Goal: Task Accomplishment & Management: Complete application form

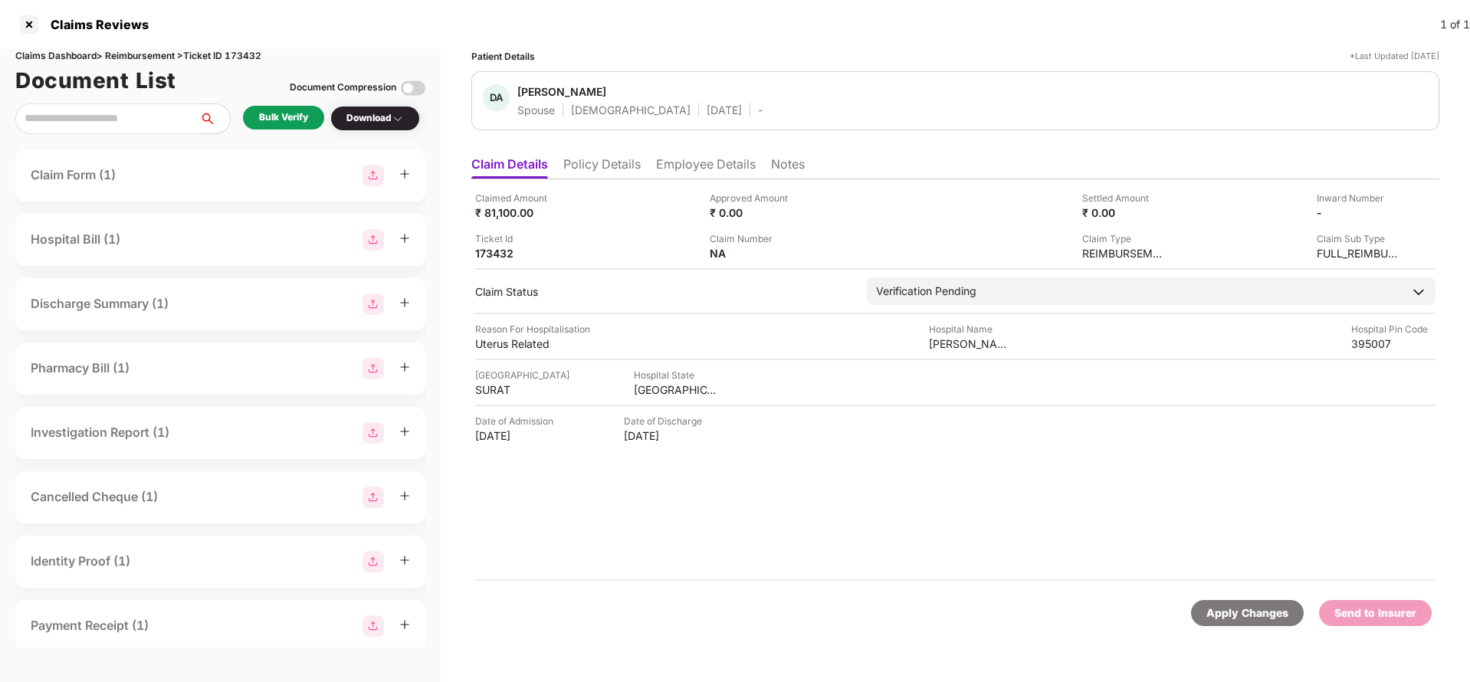
click at [596, 165] on li "Policy Details" at bounding box center [601, 167] width 77 height 22
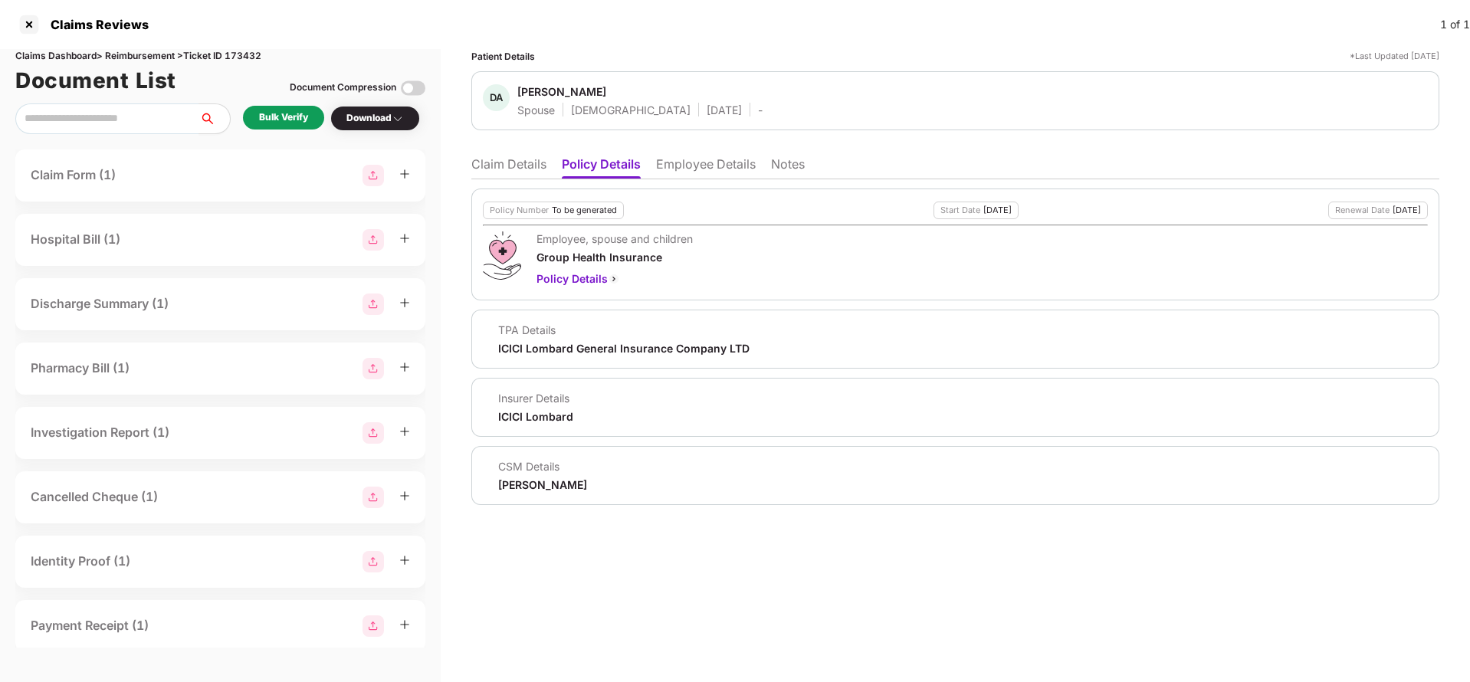
click at [681, 180] on div "Policy Number To be generated Start Date 01 Aug 2025 Renewal Date 31 Jul 2026 E…" at bounding box center [955, 342] width 968 height 326
click at [684, 170] on li "Employee Details" at bounding box center [706, 167] width 100 height 22
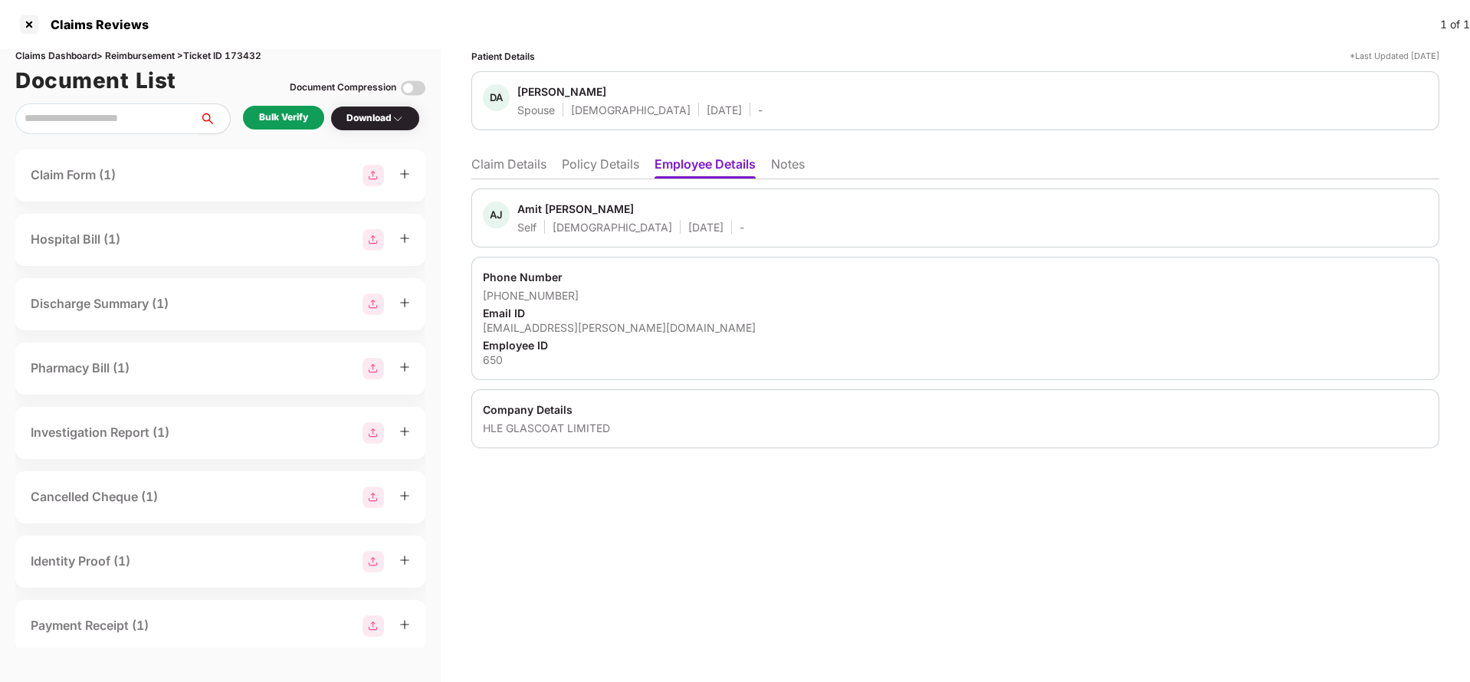
click at [526, 170] on li "Claim Details" at bounding box center [508, 167] width 75 height 22
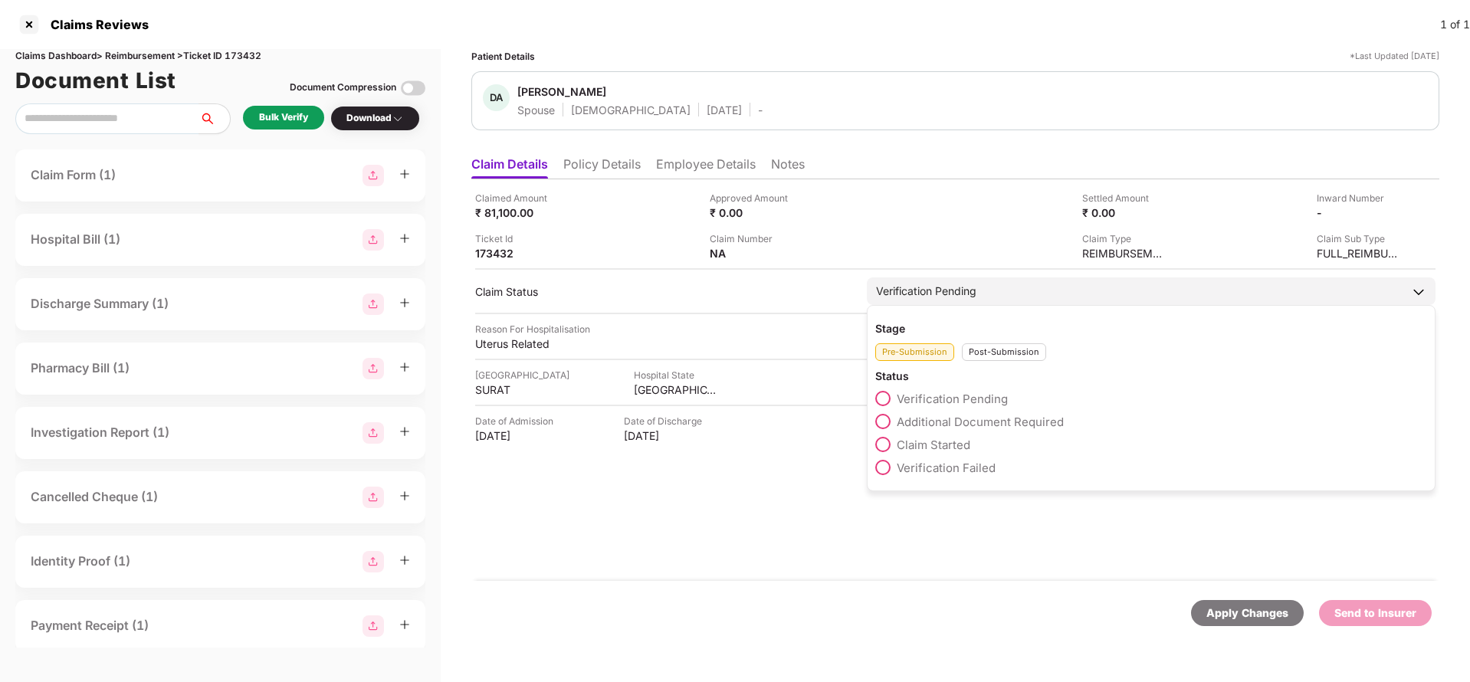
click at [985, 353] on div "Post-Submission" at bounding box center [1004, 352] width 84 height 18
click at [921, 360] on div "Pre-Submission" at bounding box center [914, 352] width 79 height 18
click at [925, 443] on span "Claim Started" at bounding box center [934, 445] width 74 height 15
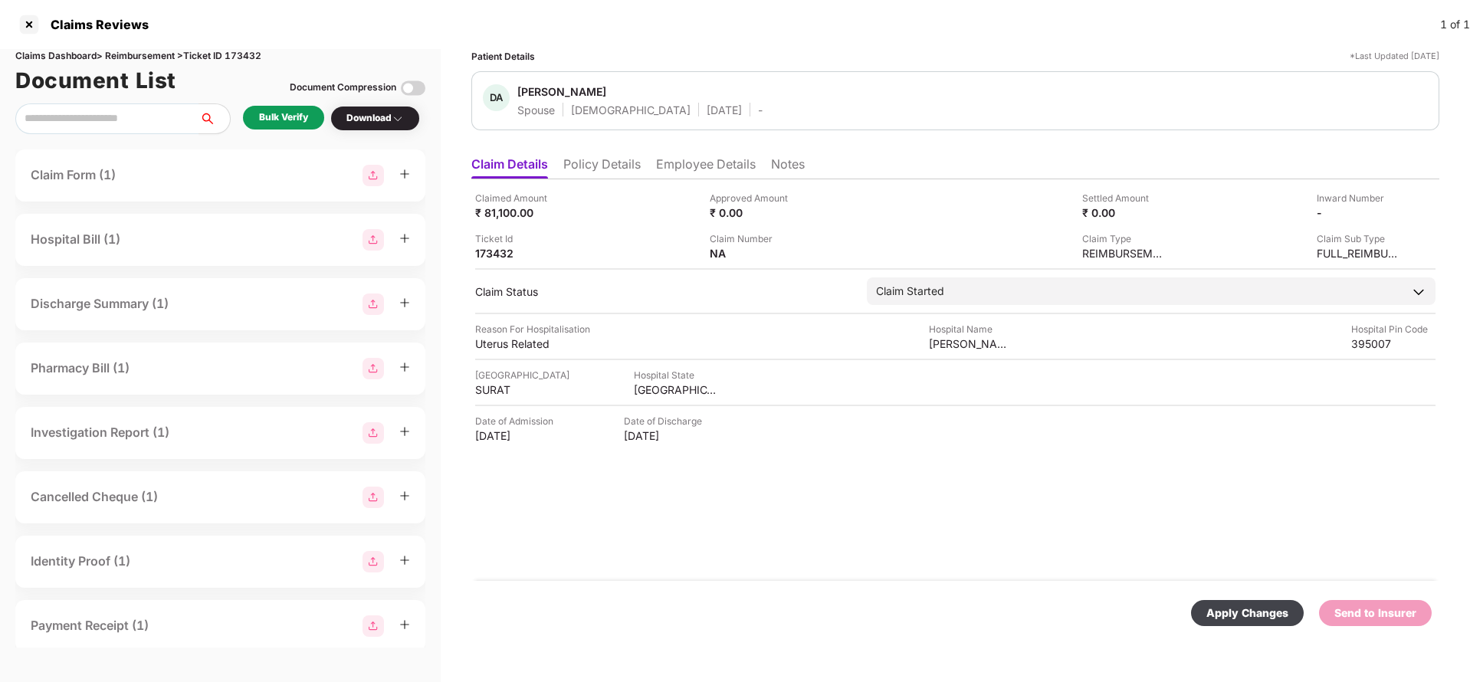
click at [1254, 615] on div "Apply Changes" at bounding box center [1247, 613] width 82 height 17
click at [599, 168] on li "Policy Details" at bounding box center [601, 167] width 77 height 22
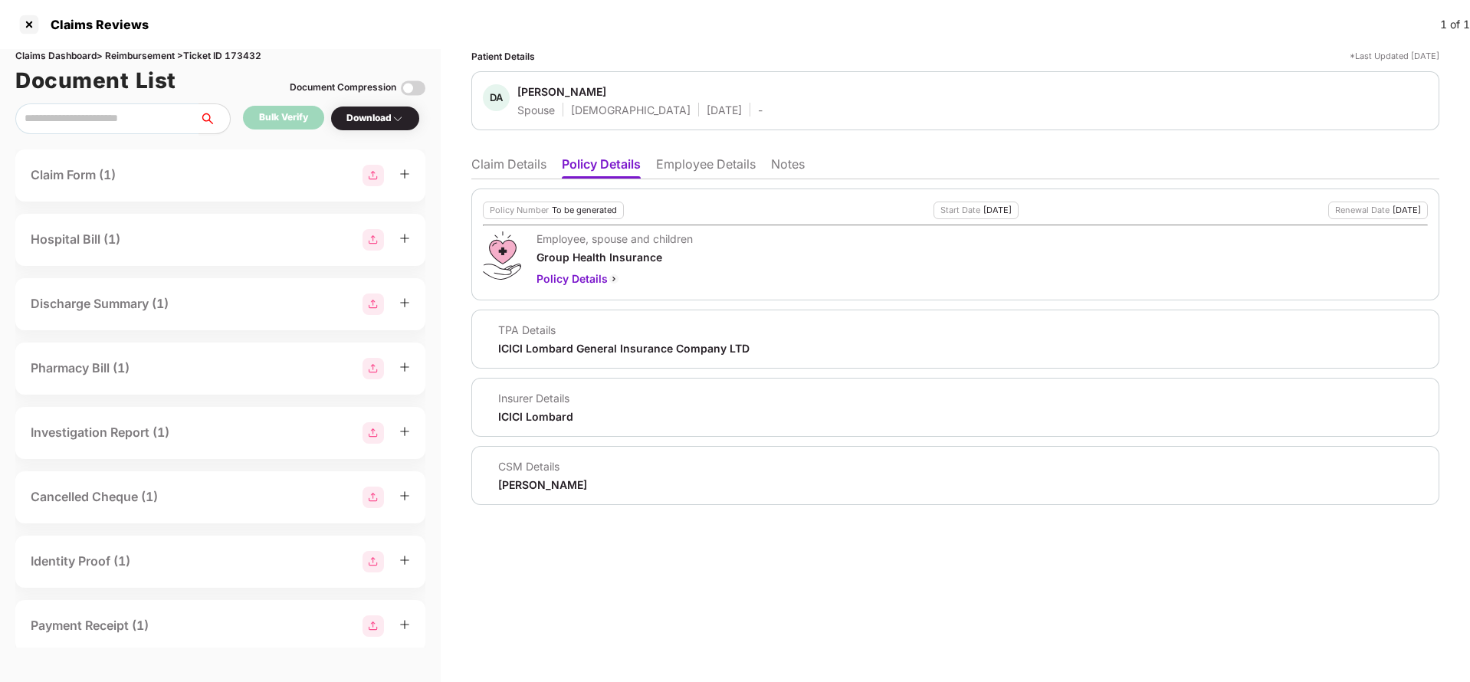
click at [516, 170] on li "Claim Details" at bounding box center [508, 167] width 75 height 22
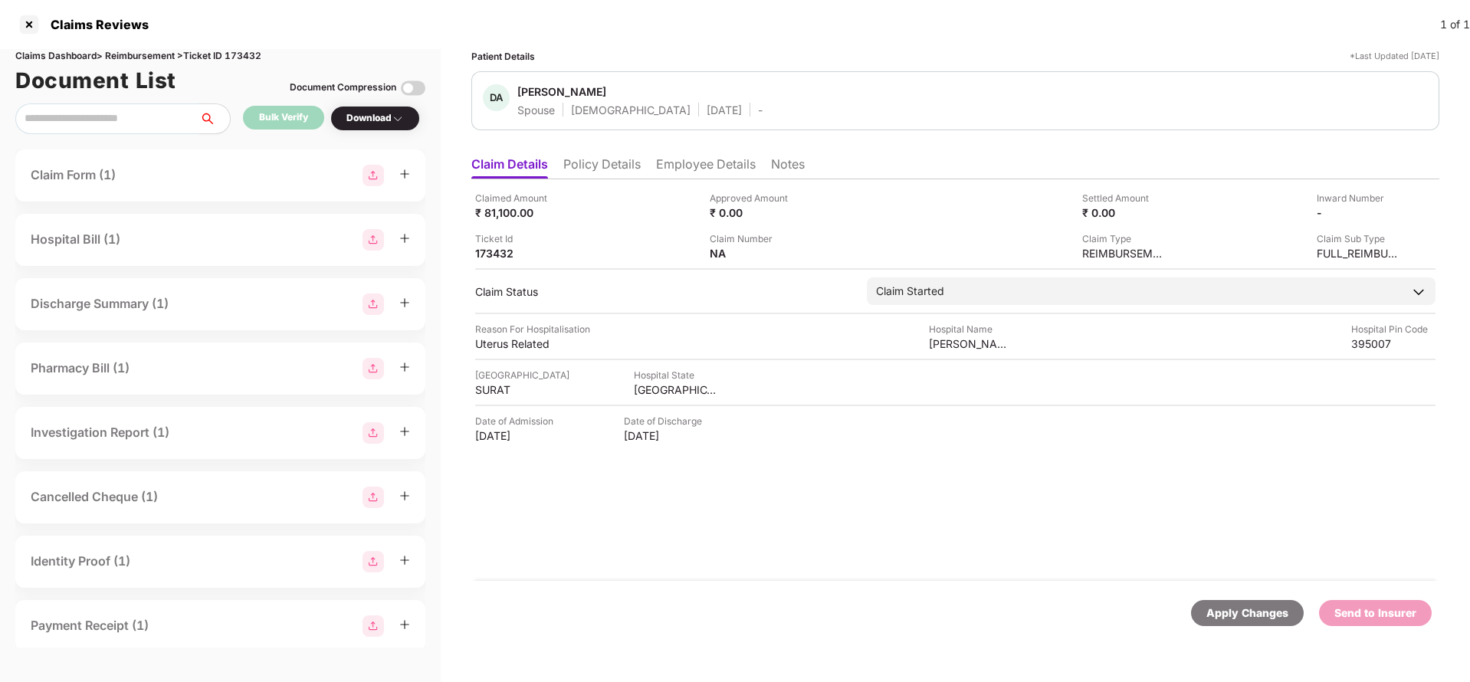
click at [618, 165] on li "Policy Details" at bounding box center [601, 167] width 77 height 22
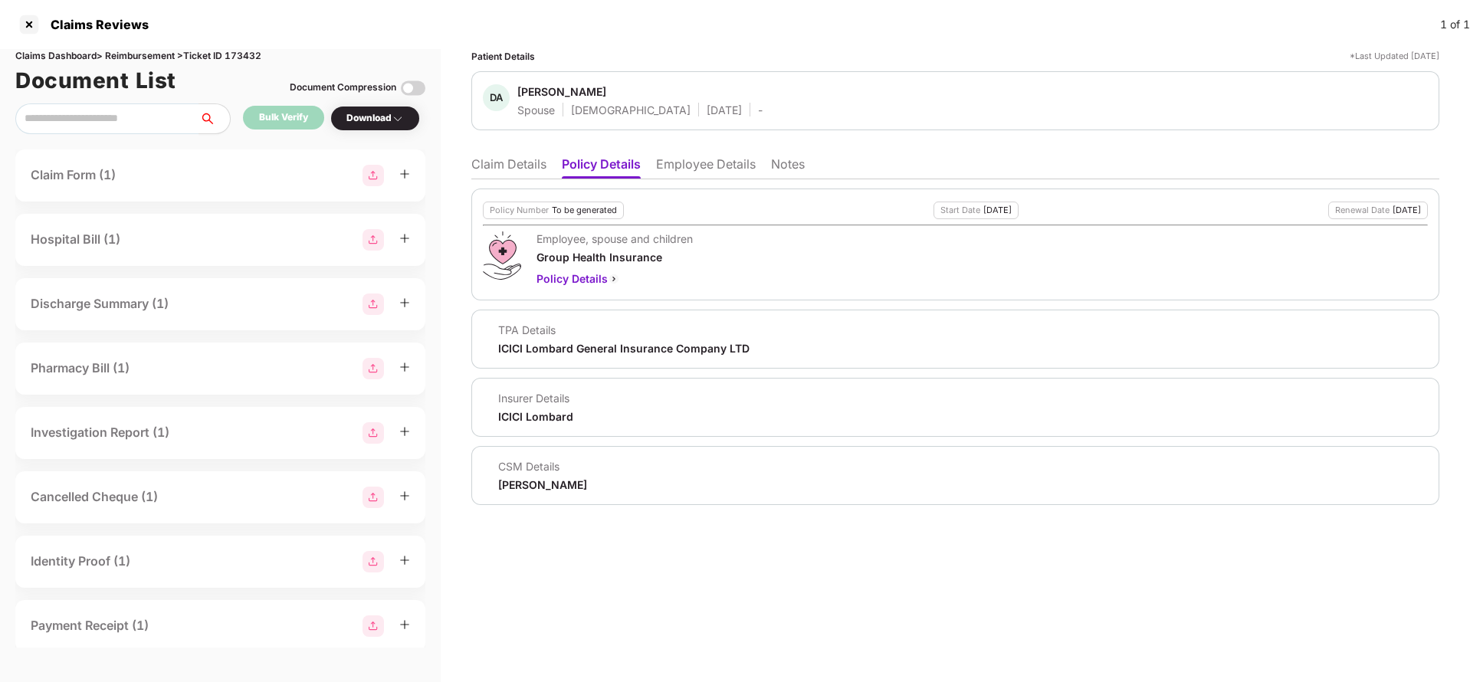
click at [558, 353] on div "ICICI Lombard General Insurance Company LTD" at bounding box center [623, 348] width 251 height 15
copy div "ICICI Lombard General Insurance Company LTD"
click at [715, 166] on li "Employee Details" at bounding box center [706, 167] width 100 height 22
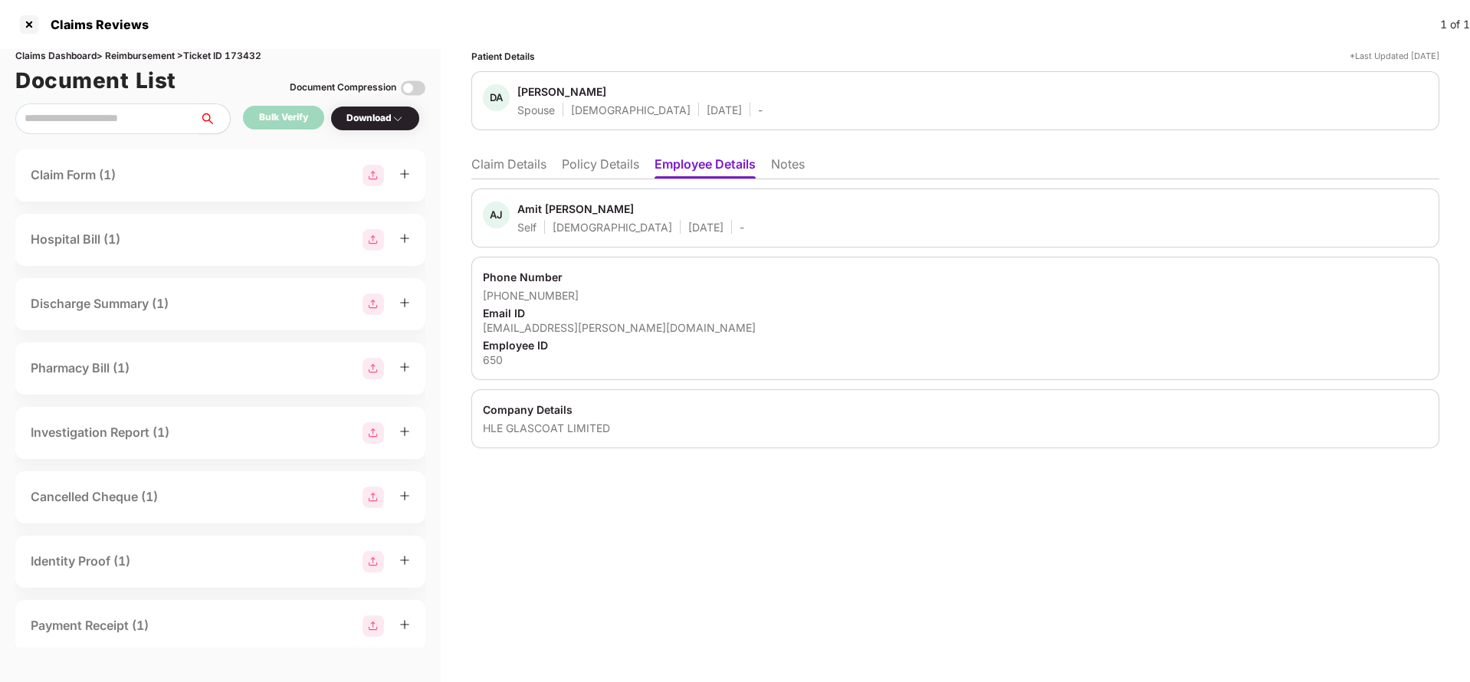
click at [506, 160] on li "Claim Details" at bounding box center [508, 167] width 75 height 22
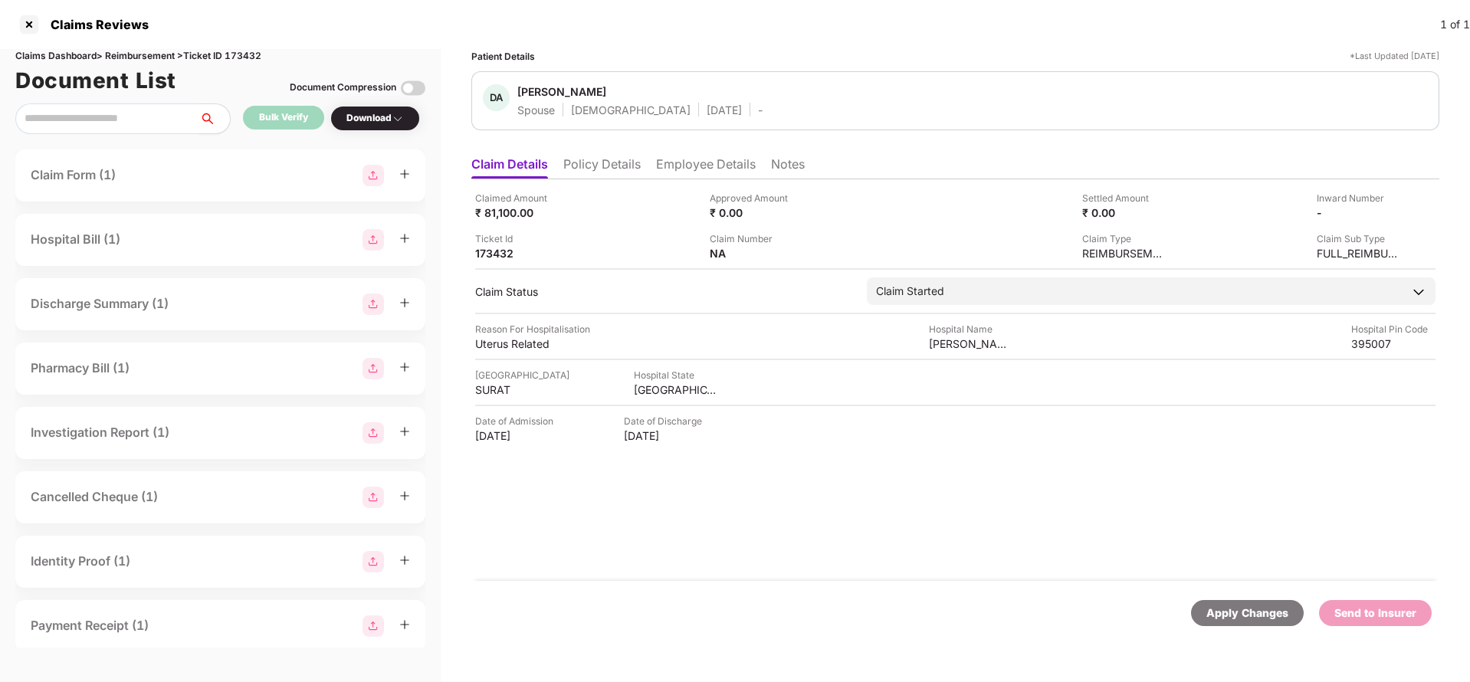
click at [1232, 615] on div "Apply Changes" at bounding box center [1247, 613] width 82 height 17
click at [252, 60] on div "Claims Dashboard > Reimbursement > Ticket ID 173432" at bounding box center [220, 56] width 410 height 15
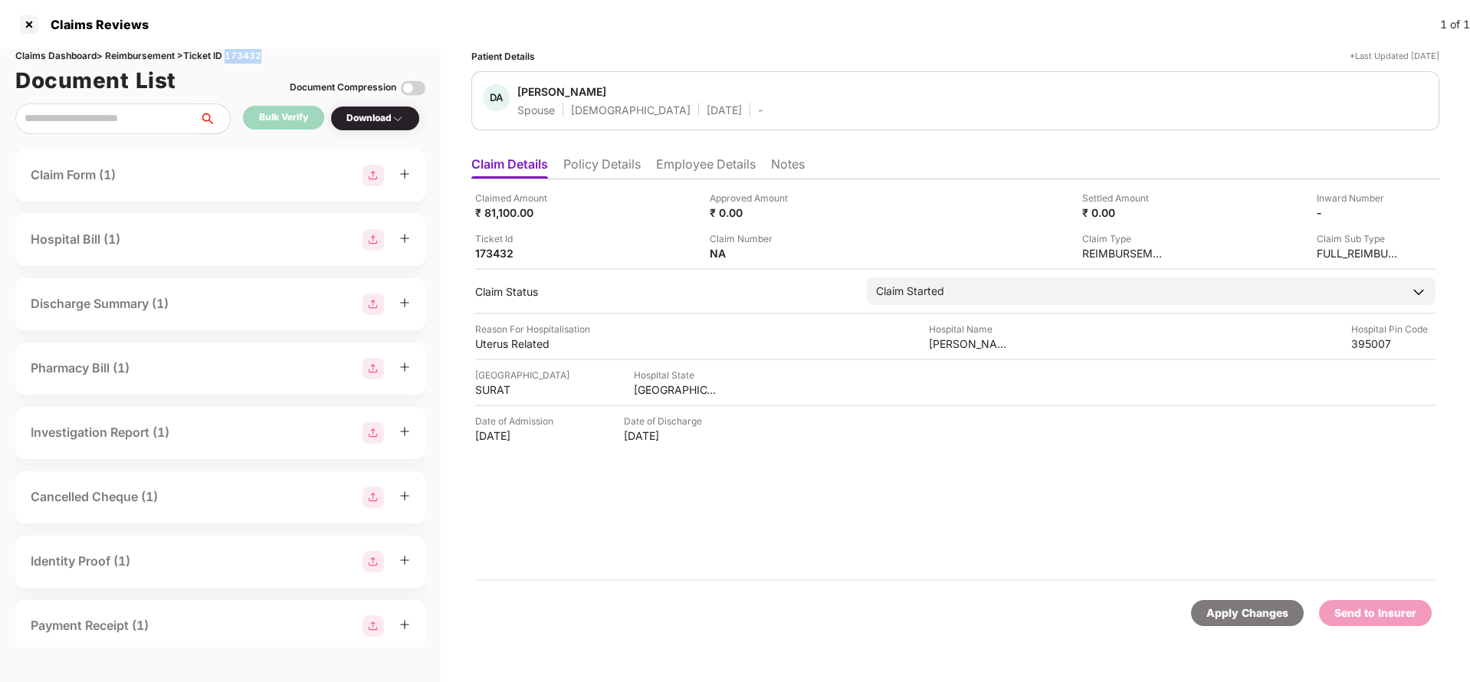
click at [252, 60] on div "Claims Dashboard > Reimbursement > Ticket ID 173432" at bounding box center [220, 56] width 410 height 15
copy div "173432"
click at [1232, 614] on div "Apply Changes" at bounding box center [1247, 613] width 82 height 17
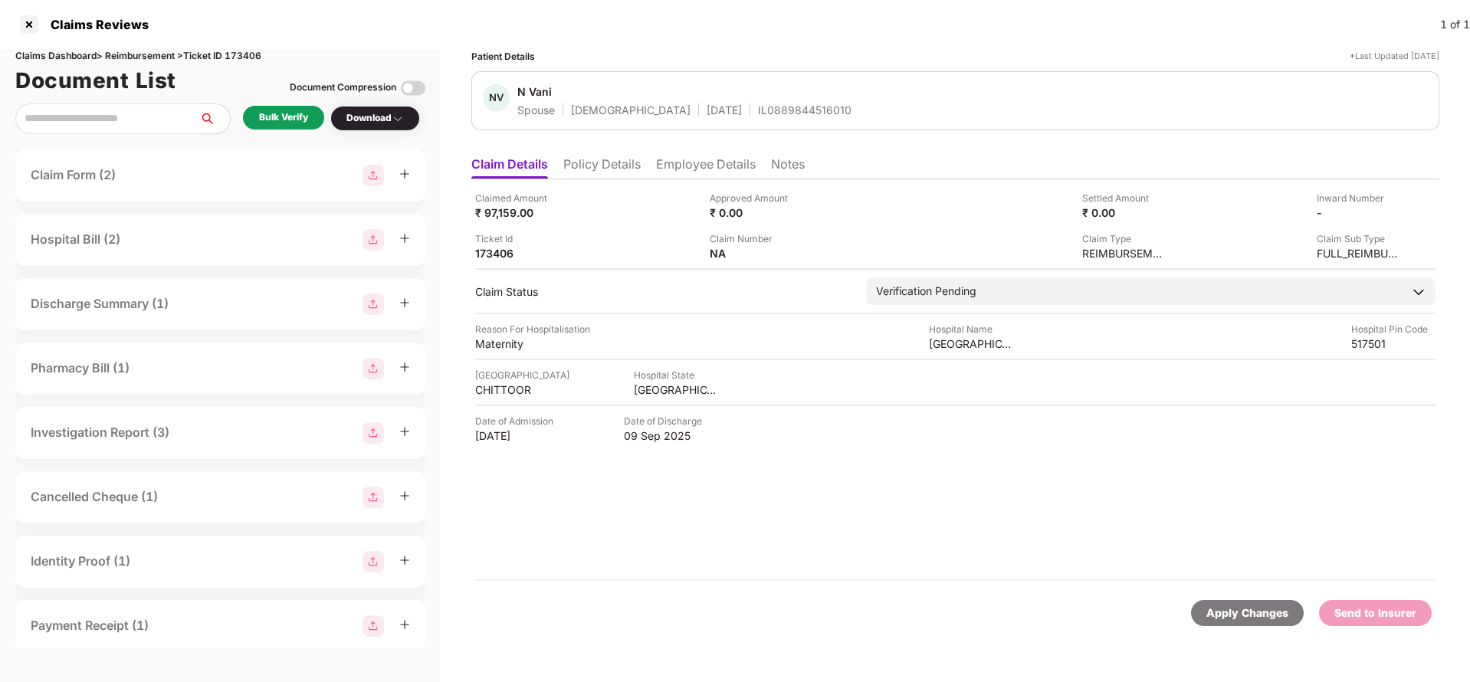
click at [627, 176] on li "Policy Details" at bounding box center [601, 167] width 77 height 22
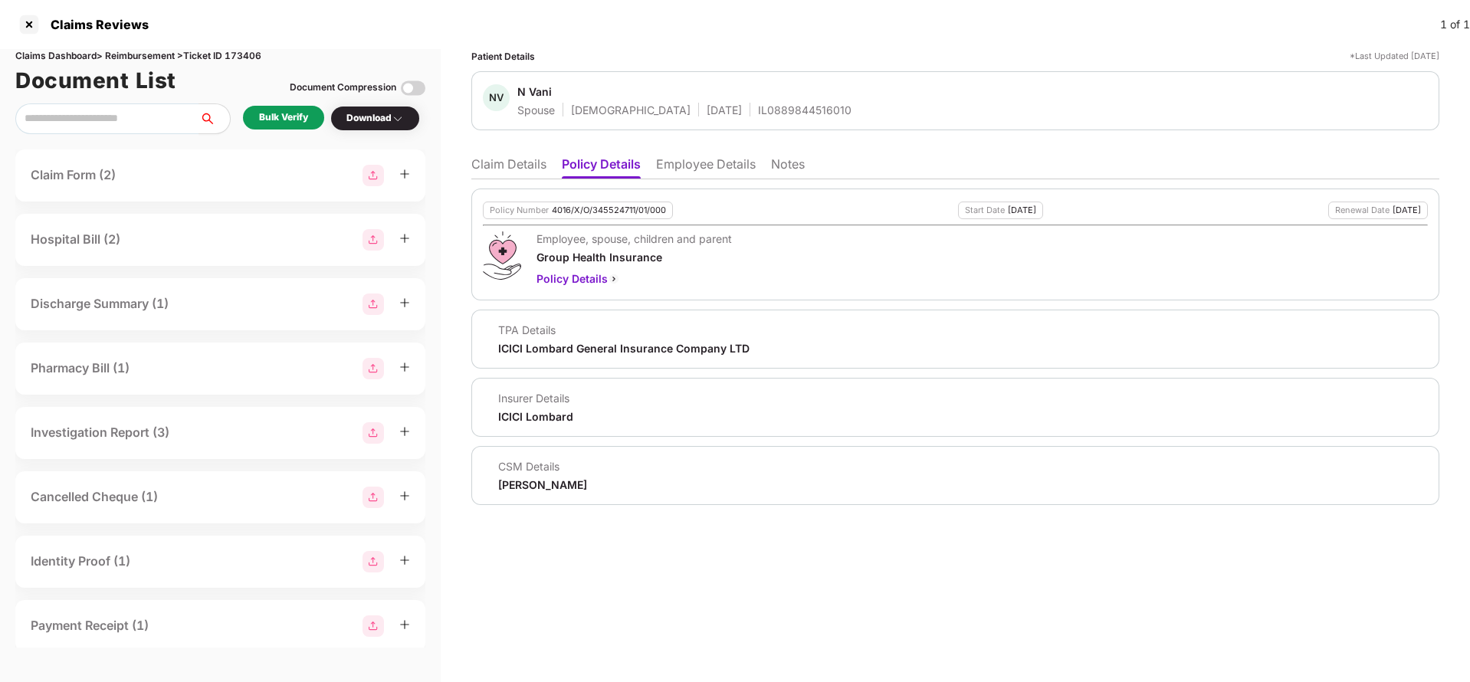
click at [582, 215] on div "4016/X/O/345524711/01/000" at bounding box center [609, 210] width 114 height 10
copy div "4016/X/O/345524711/01/000"
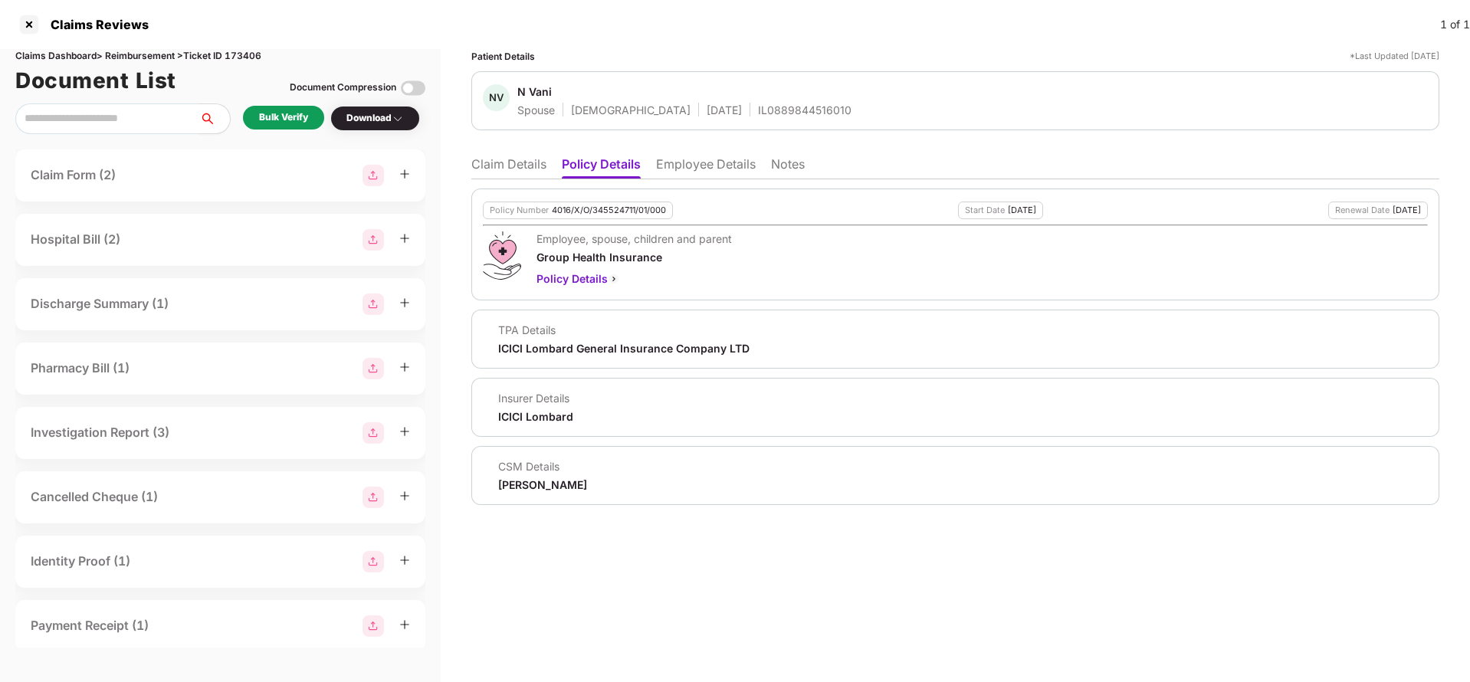
click at [744, 100] on span "N Vani" at bounding box center [684, 93] width 334 height 18
click at [744, 101] on span "N Vani" at bounding box center [684, 93] width 334 height 18
click at [758, 107] on div "IL0889844516010" at bounding box center [804, 110] width 93 height 15
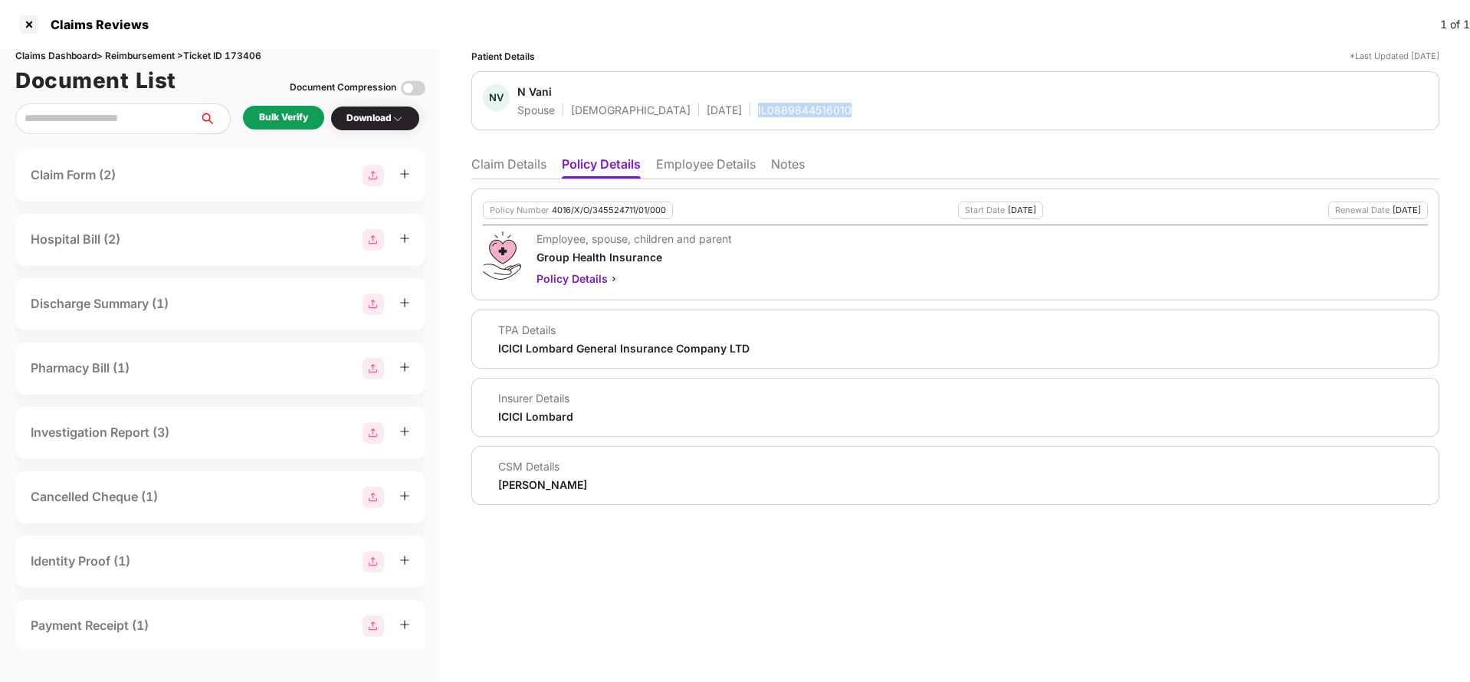
click at [758, 107] on div "IL0889844516010" at bounding box center [804, 110] width 93 height 15
copy div "IL0889844516010"
click at [716, 156] on li "Employee Details" at bounding box center [706, 167] width 100 height 22
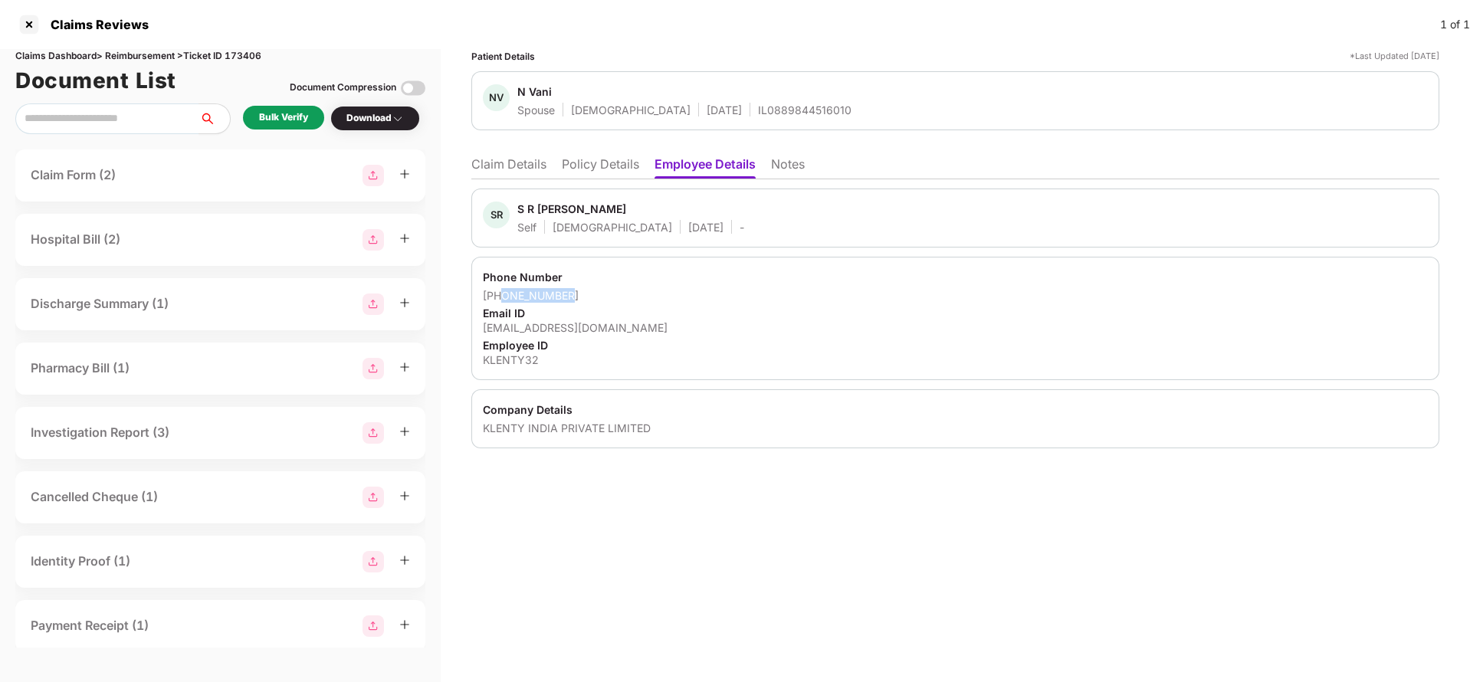
drag, startPoint x: 500, startPoint y: 294, endPoint x: 658, endPoint y: 291, distance: 157.9
click at [658, 291] on div "+919962408563" at bounding box center [955, 295] width 945 height 15
copy div "9962408563"
click at [528, 324] on div "sai@klenty.com" at bounding box center [955, 327] width 945 height 15
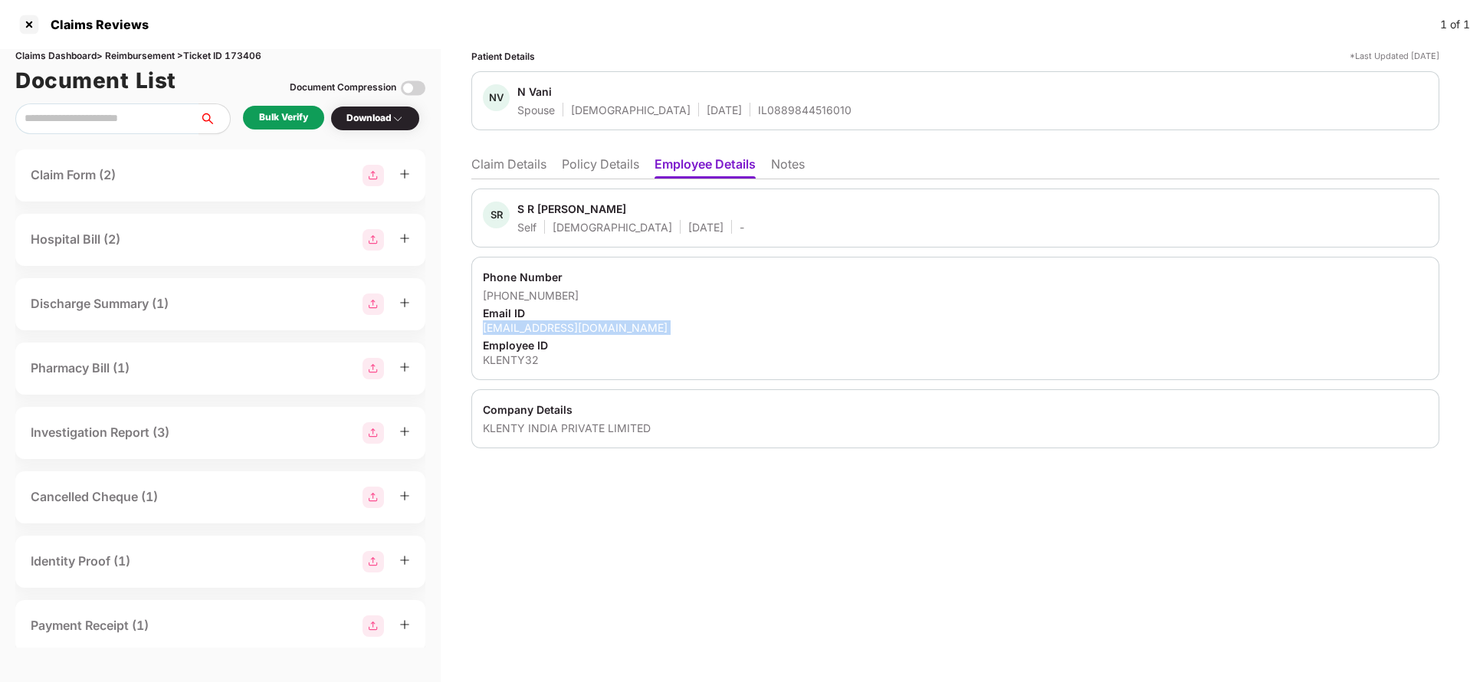
click at [528, 324] on div "sai@klenty.com" at bounding box center [955, 327] width 945 height 15
copy div "sai@klenty.com"
click at [527, 162] on li "Claim Details" at bounding box center [508, 167] width 75 height 22
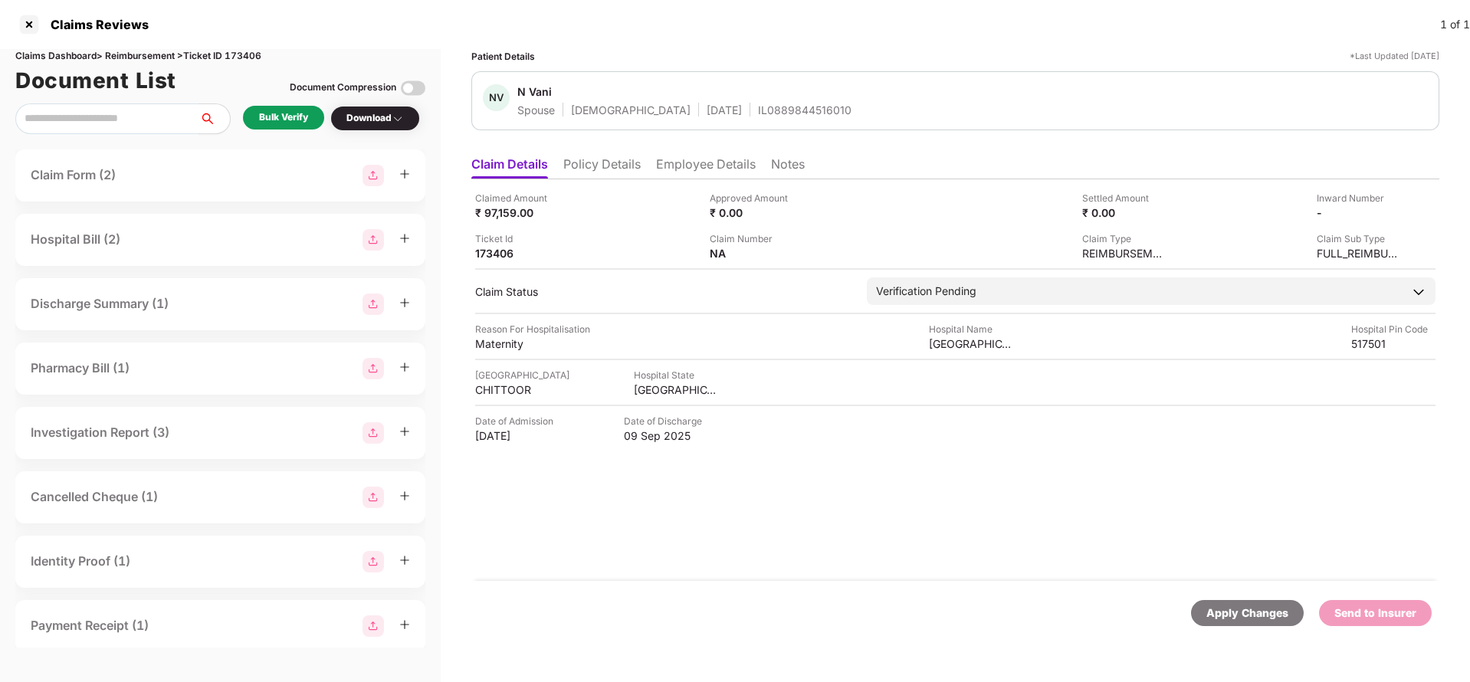
click at [503, 220] on div "Claimed Amount ₹ 97,159.00 Approved Amount ₹ 0.00 Settled Amount ₹ 0.00 Inward …" at bounding box center [955, 226] width 960 height 70
copy div "97,159"
click at [956, 343] on div "Ankura hospital" at bounding box center [971, 343] width 84 height 15
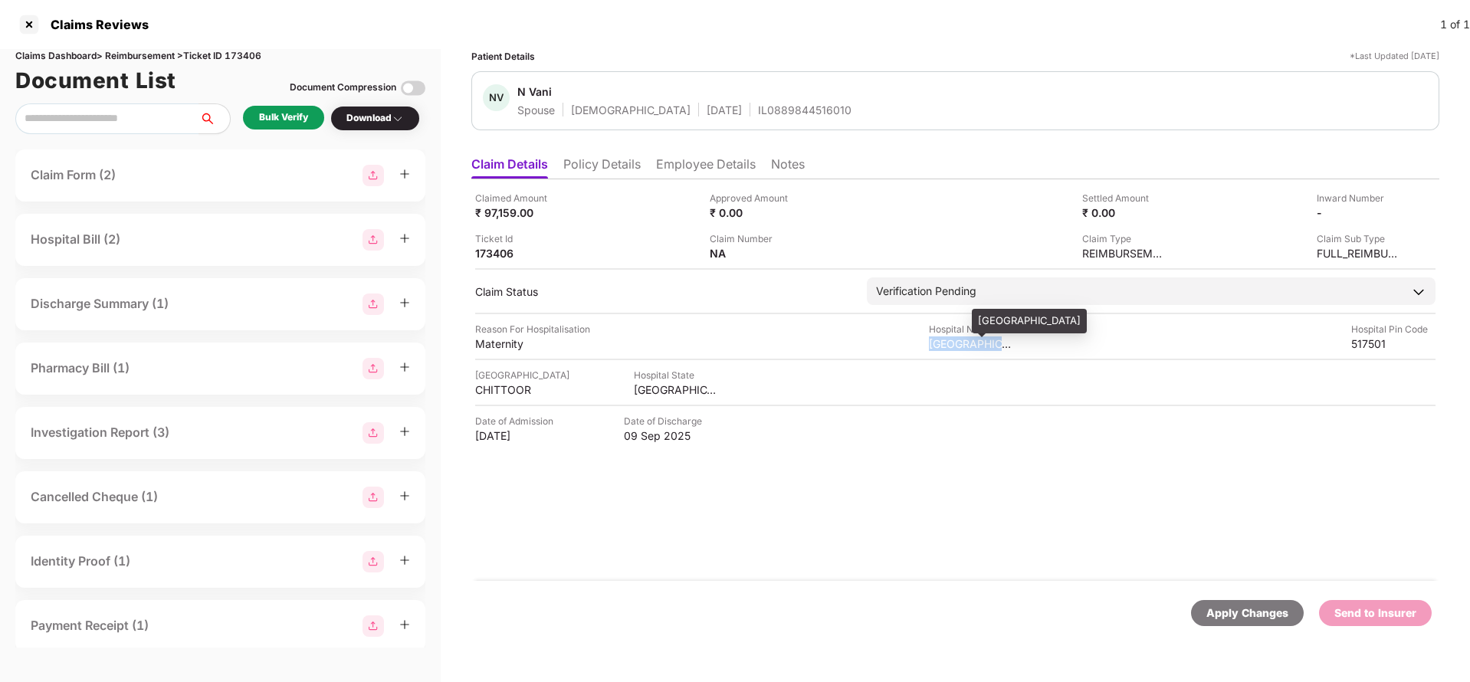
click at [956, 343] on div "Ankura hospital" at bounding box center [971, 343] width 84 height 15
copy div "Ankura hospital"
click at [238, 115] on div "Bulk Verify Download" at bounding box center [220, 118] width 410 height 31
click at [264, 106] on div "Bulk Verify" at bounding box center [283, 118] width 81 height 24
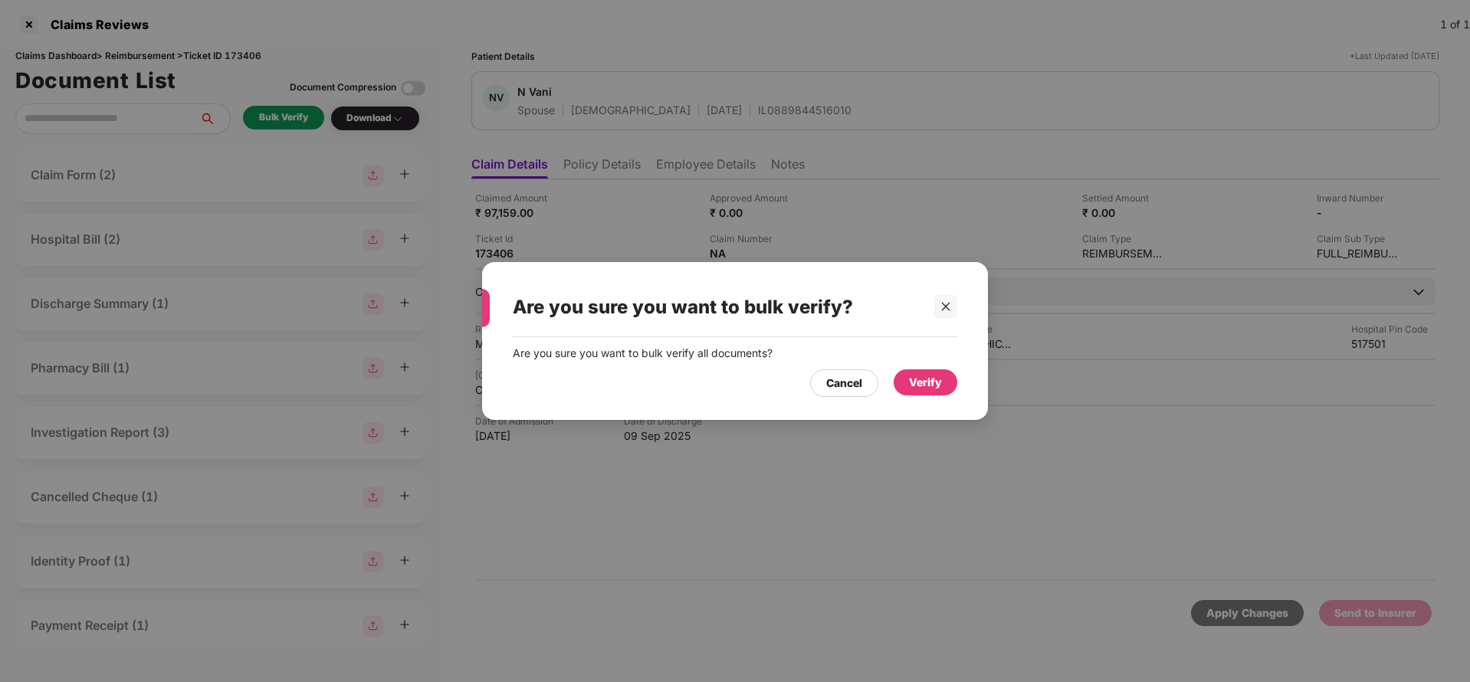
click at [943, 382] on div "Verify" at bounding box center [926, 382] width 64 height 26
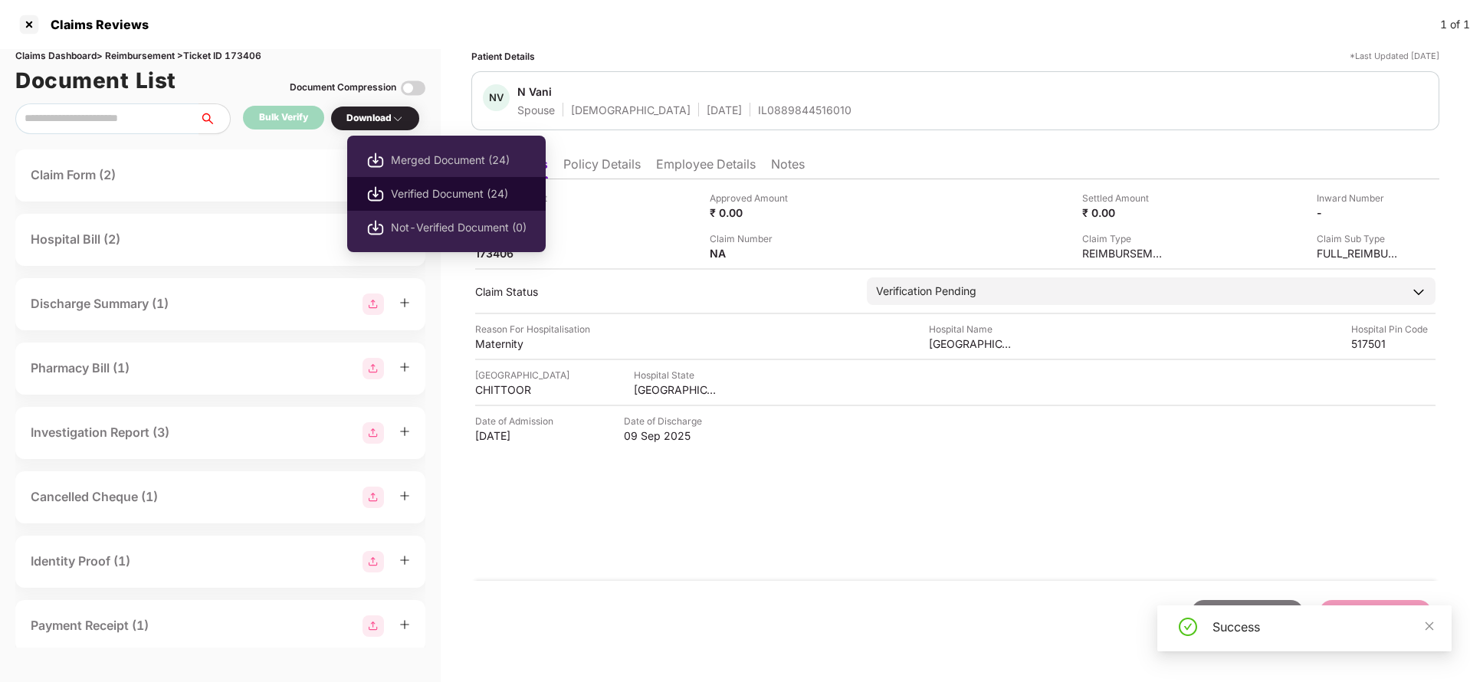
click at [448, 201] on span "Verified Document (24)" at bounding box center [459, 193] width 136 height 17
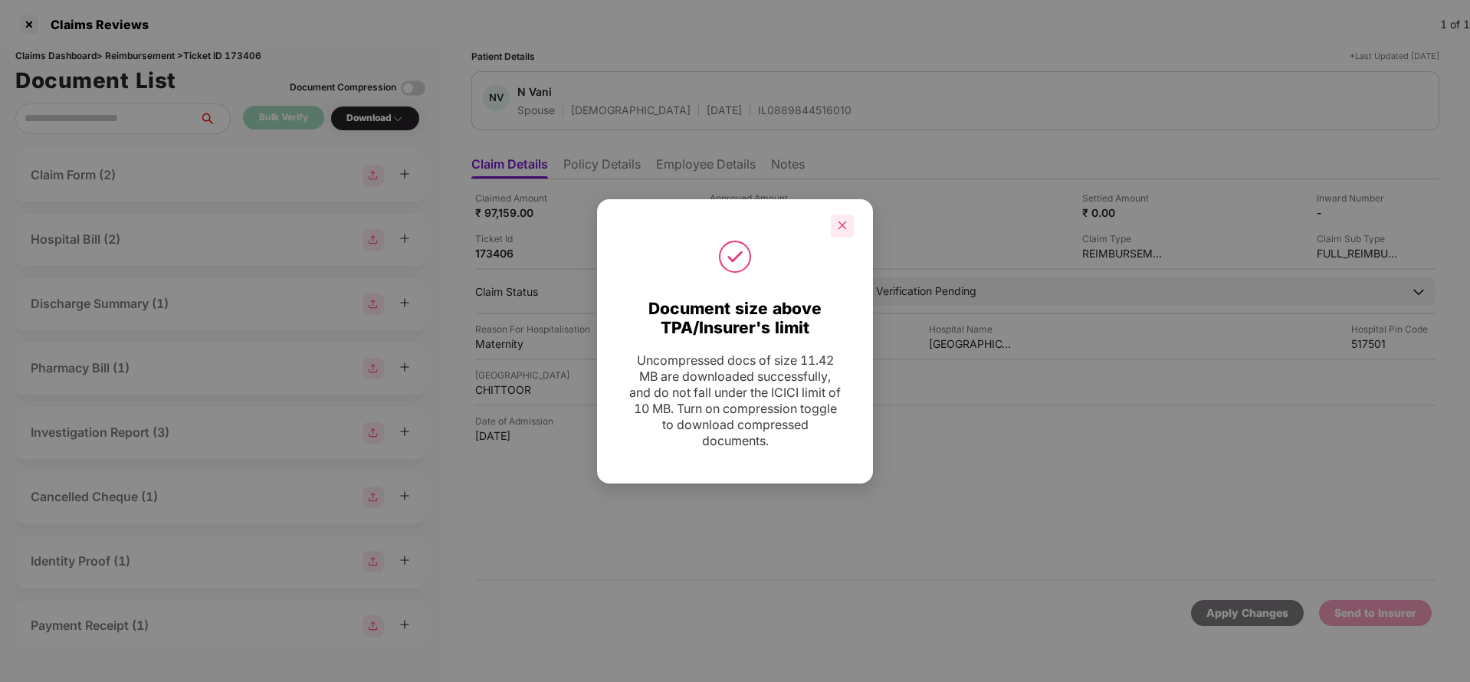
click at [841, 218] on div at bounding box center [842, 226] width 23 height 23
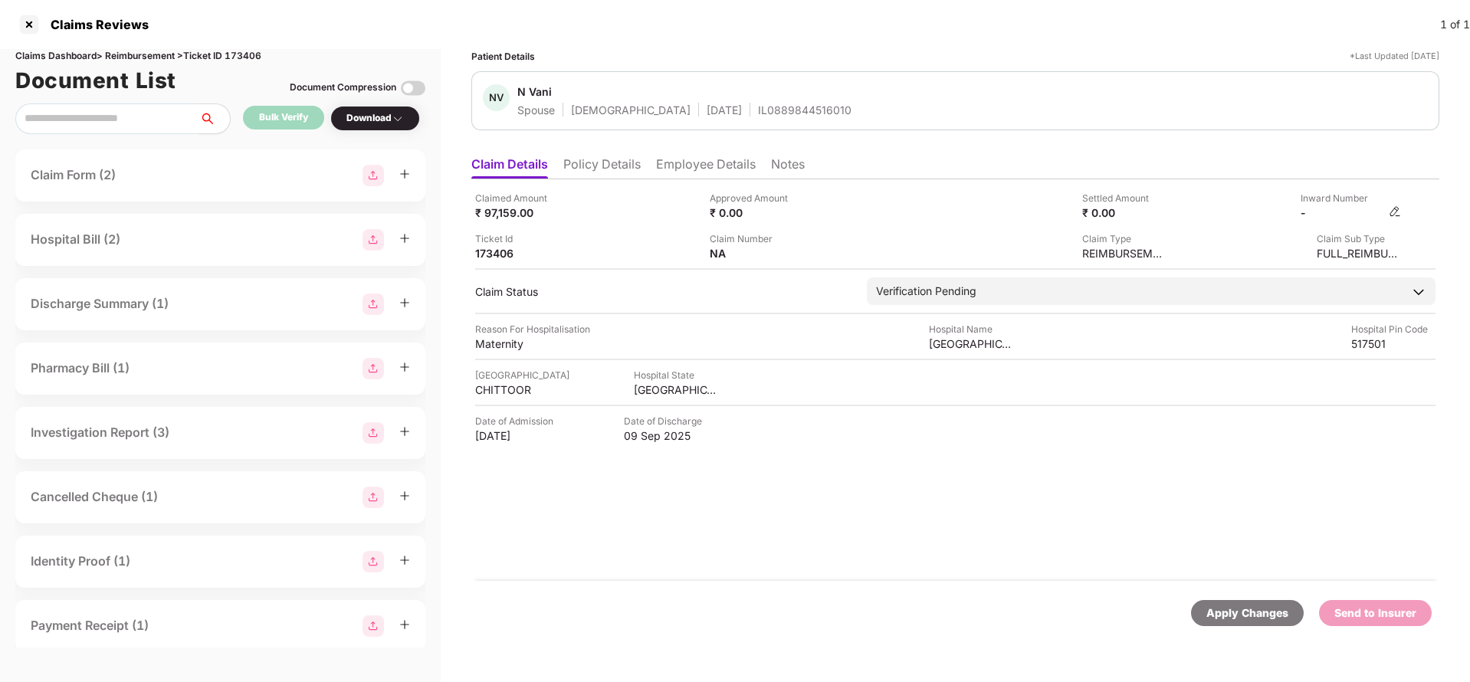
click at [1392, 213] on img at bounding box center [1395, 211] width 12 height 12
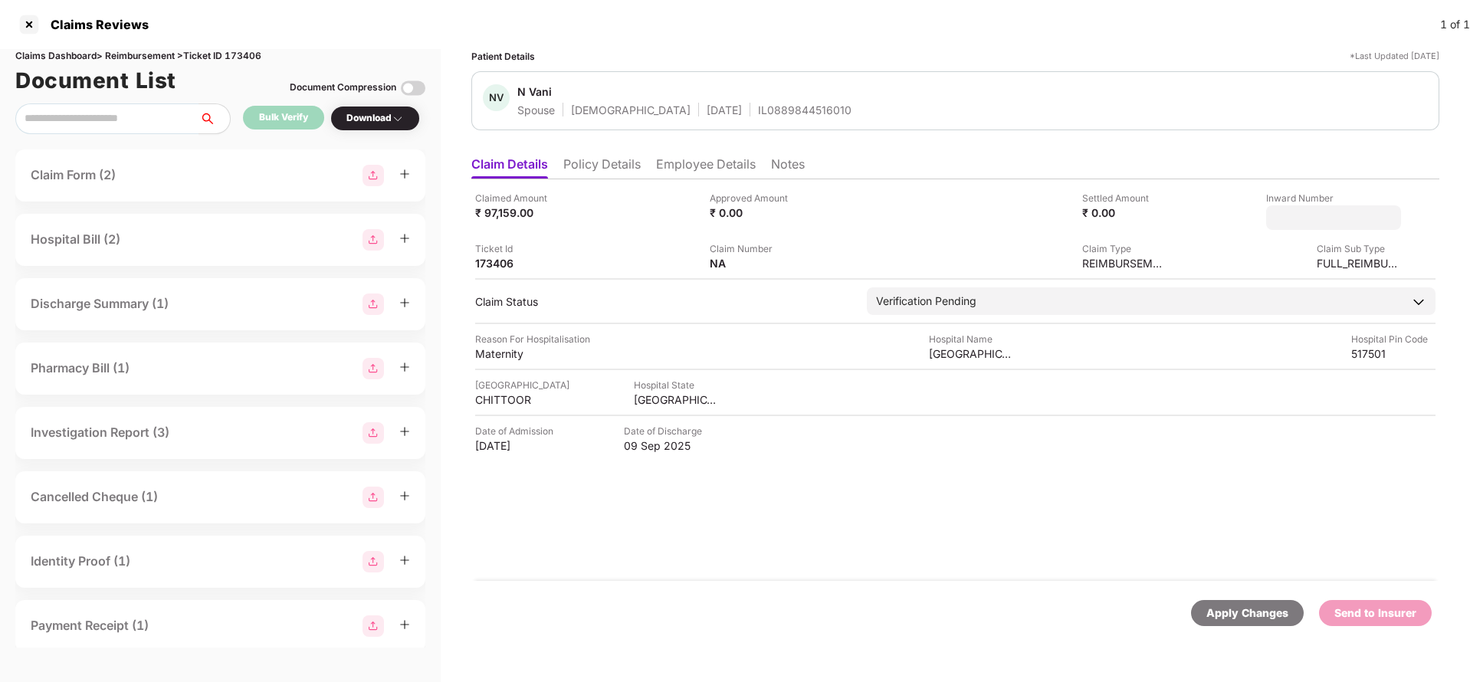
type input "**********"
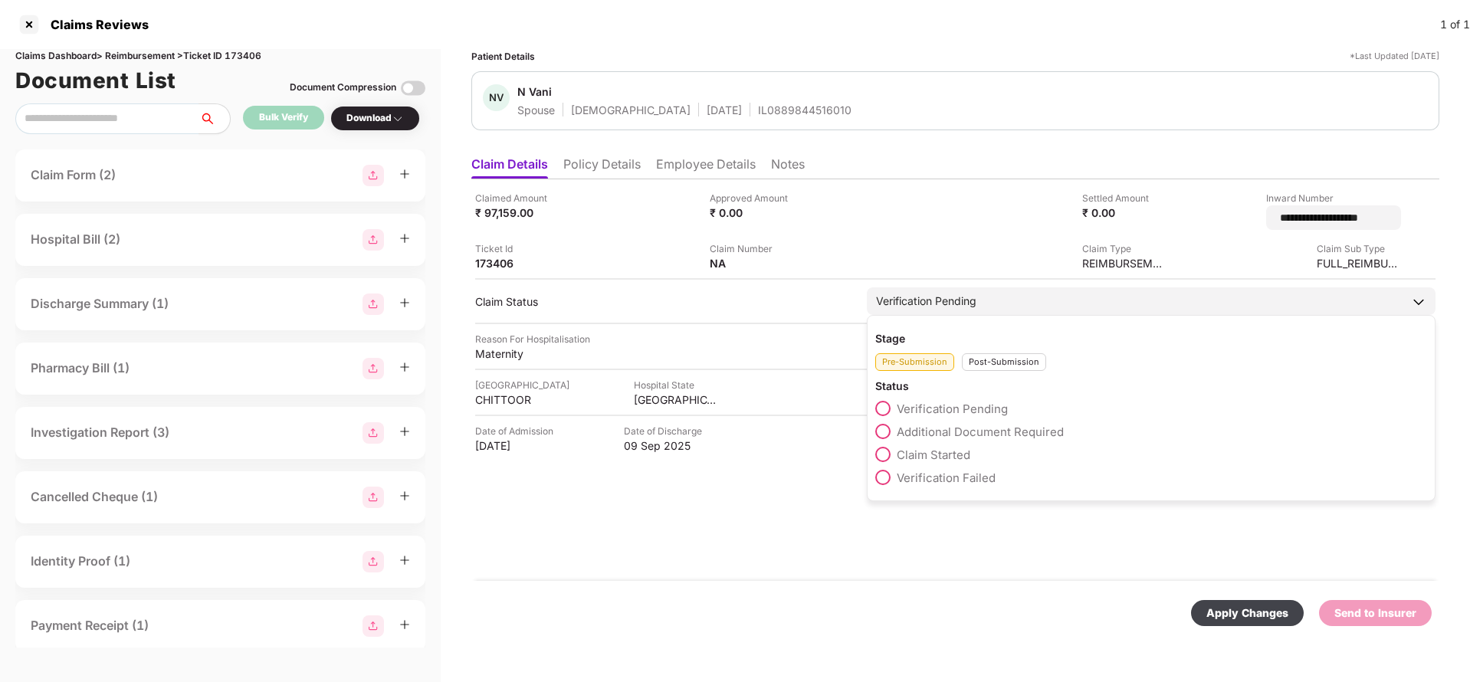
click at [931, 310] on div "Verification Pending Stage Pre-Submission Post-Submission Status Verification P…" at bounding box center [1151, 301] width 569 height 28
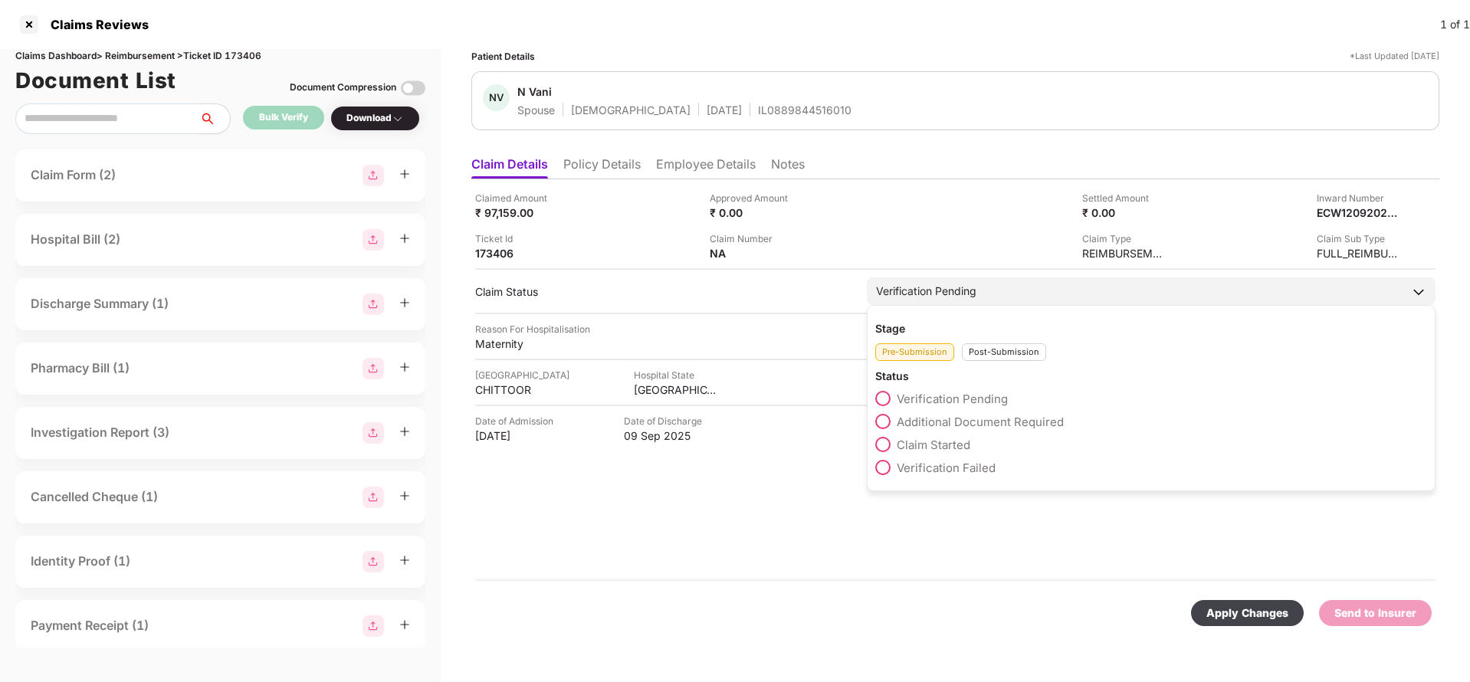
click at [969, 341] on div "Pre-Submission Post-Submission" at bounding box center [1151, 348] width 552 height 25
click at [980, 356] on div "Post-Submission" at bounding box center [1004, 352] width 84 height 18
click at [960, 429] on div "Claim Under Process" at bounding box center [1151, 425] width 552 height 23
click at [969, 422] on span "Claim Under Process" at bounding box center [955, 422] width 116 height 15
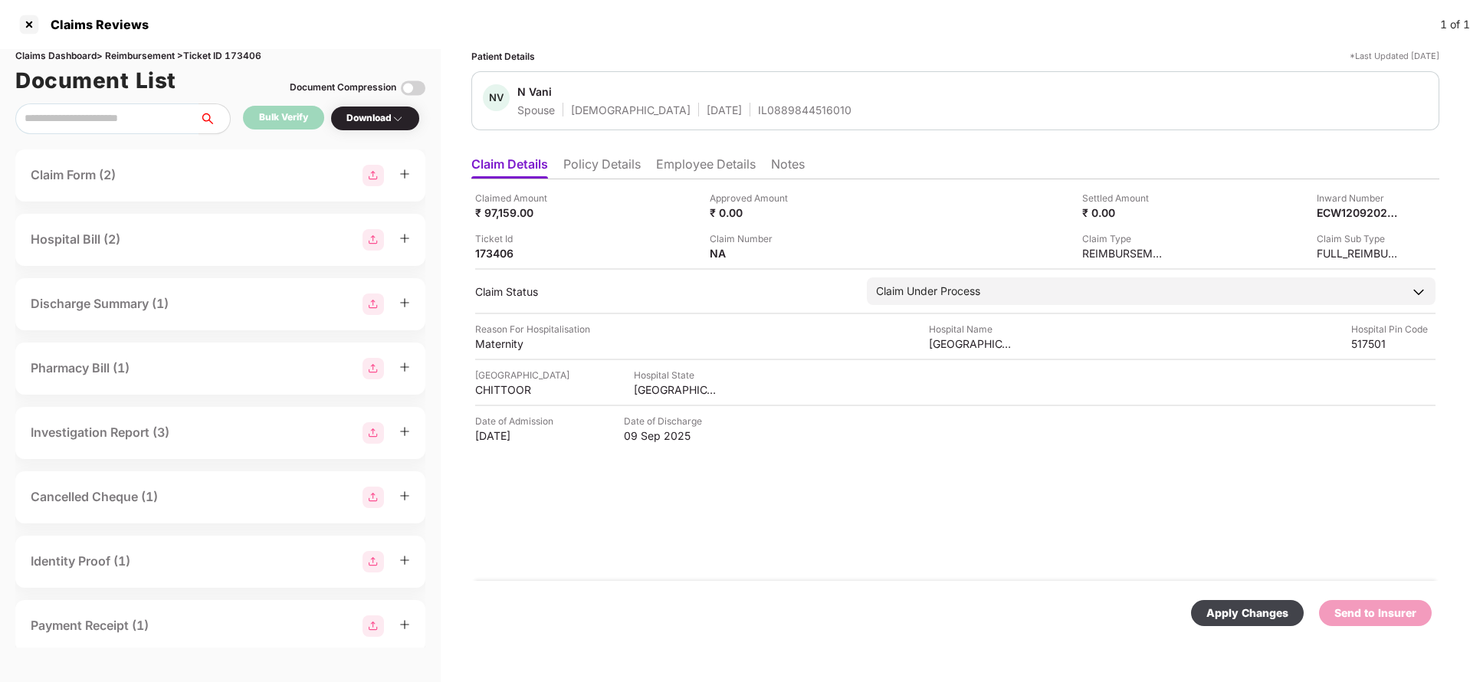
click at [1238, 605] on div "Apply Changes" at bounding box center [1247, 613] width 82 height 17
click at [1343, 201] on div "Inward Number" at bounding box center [1359, 198] width 84 height 15
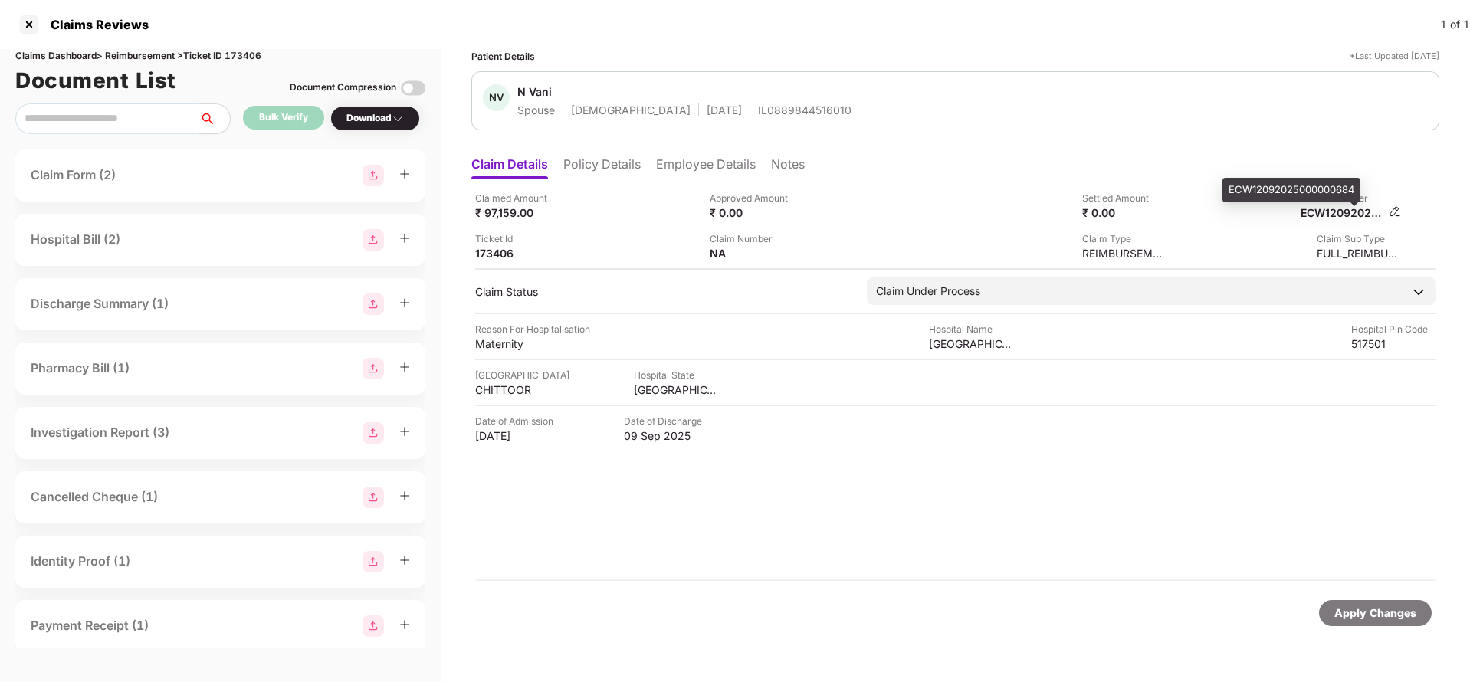
click at [1343, 211] on div "ECW12092025000000684" at bounding box center [1343, 212] width 84 height 15
copy div
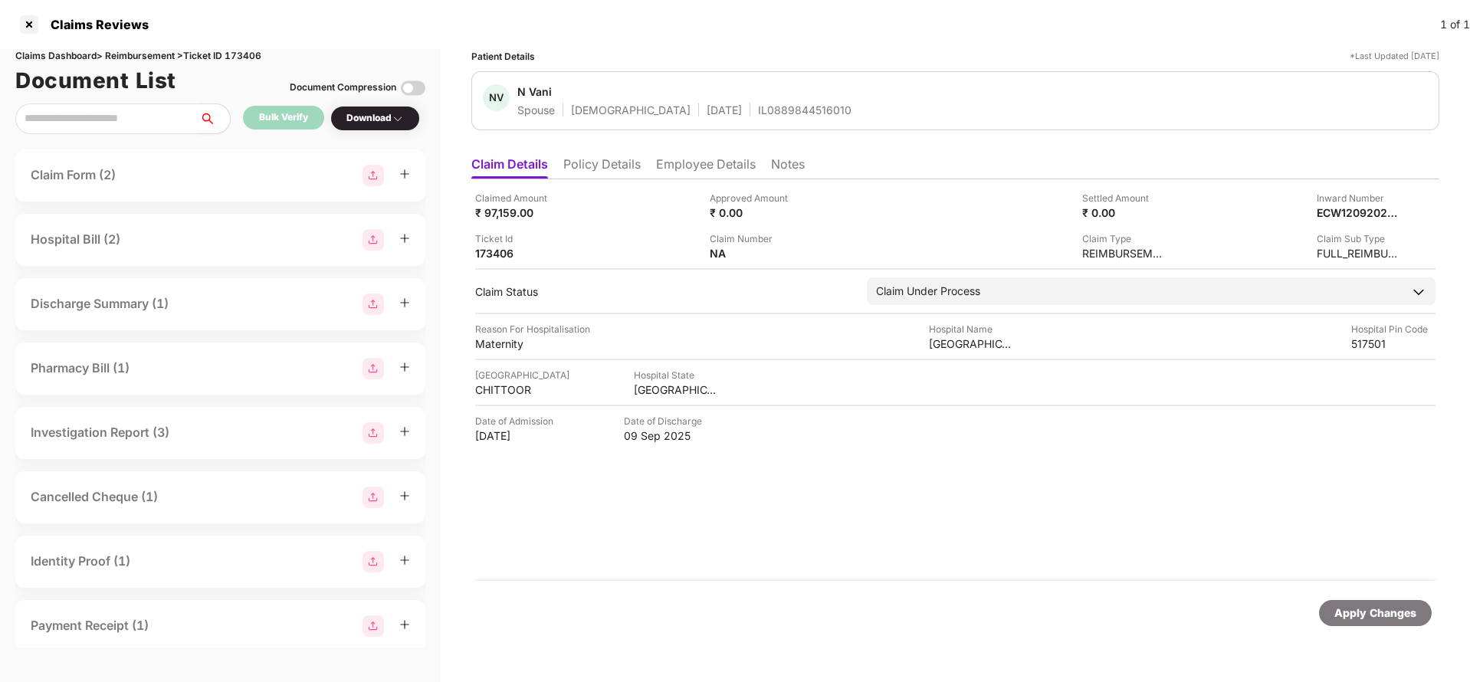
click at [758, 105] on div "IL0889844516010" at bounding box center [804, 110] width 93 height 15
copy div "IL0889844516010"
click at [1377, 608] on div "Apply Changes" at bounding box center [1375, 613] width 82 height 17
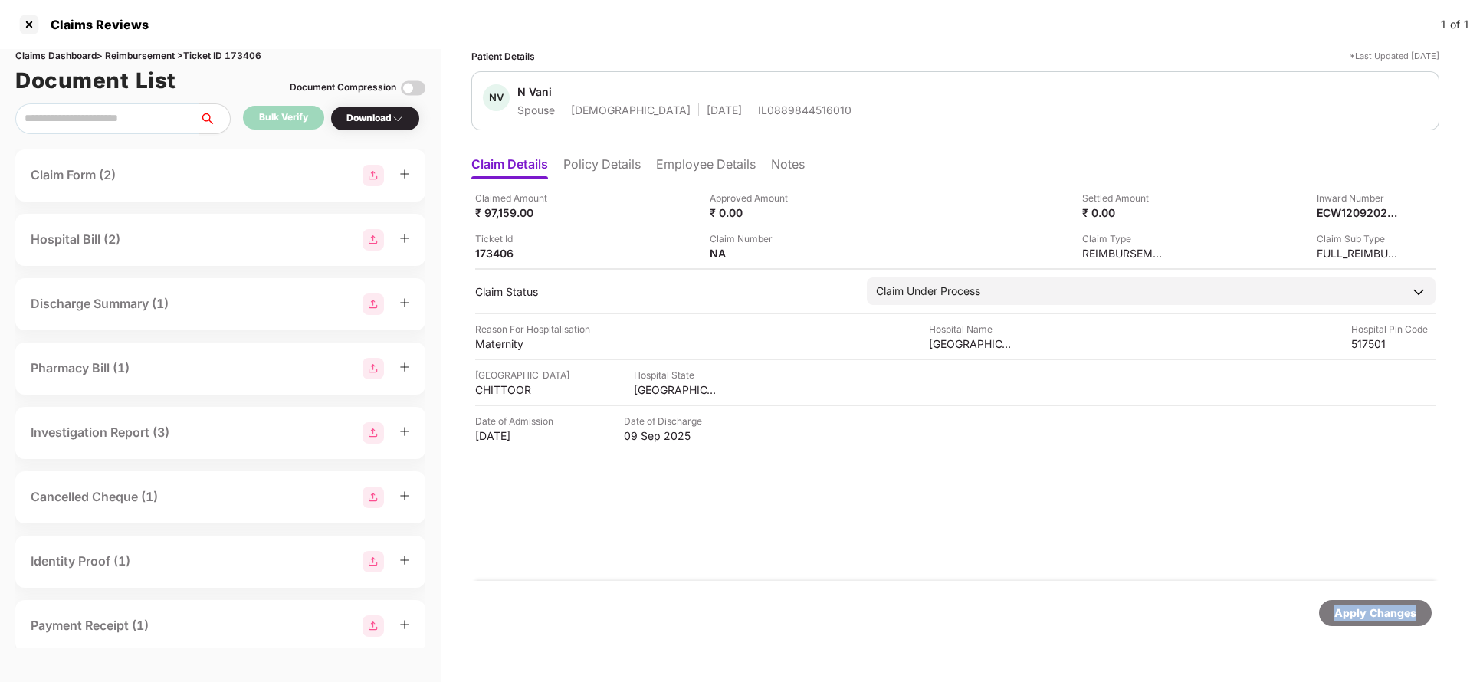
click at [1377, 608] on div "Apply Changes" at bounding box center [1375, 613] width 82 height 17
click at [247, 61] on div "Claims Dashboard > Reimbursement > Ticket ID 173406" at bounding box center [220, 56] width 410 height 15
click at [1367, 608] on div "Apply Changes" at bounding box center [1375, 613] width 82 height 17
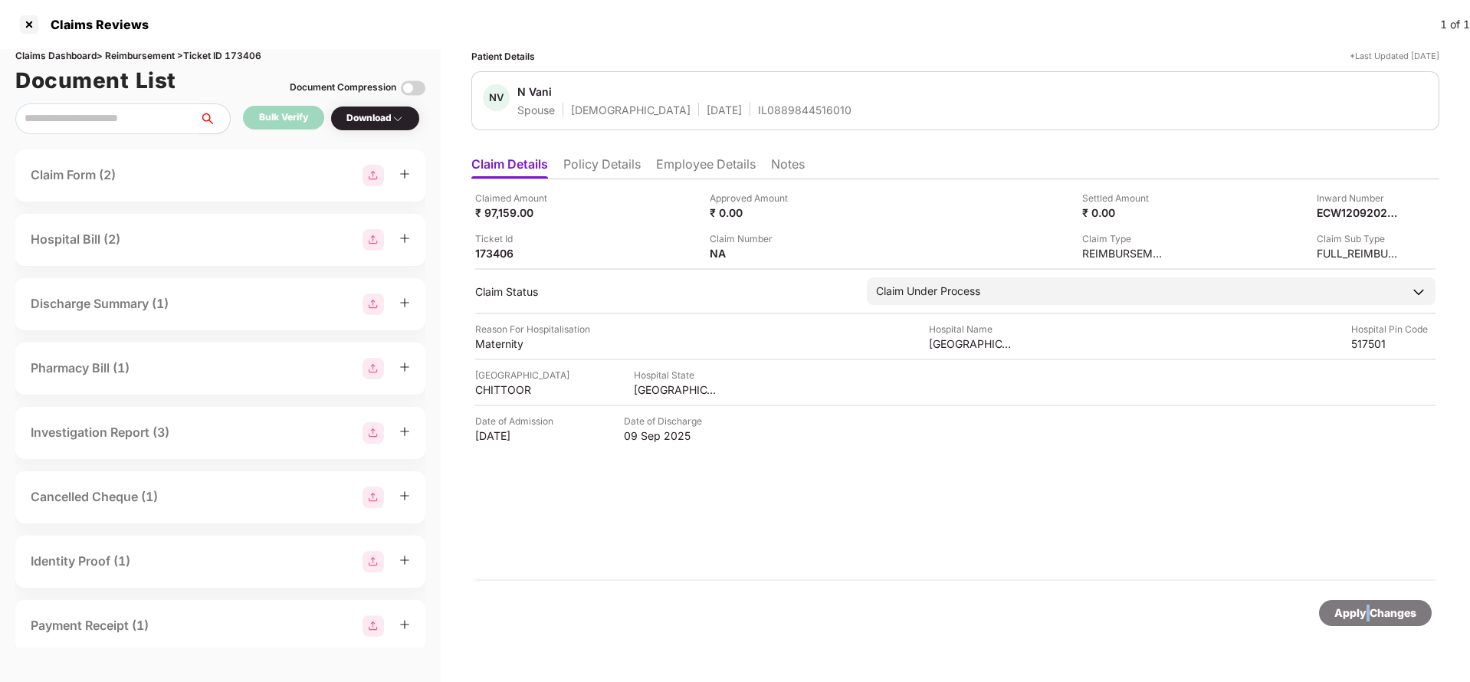
click at [1367, 608] on div "Apply Changes" at bounding box center [1375, 613] width 82 height 17
click at [743, 246] on div "220204531929" at bounding box center [752, 253] width 84 height 15
copy div "220204531929"
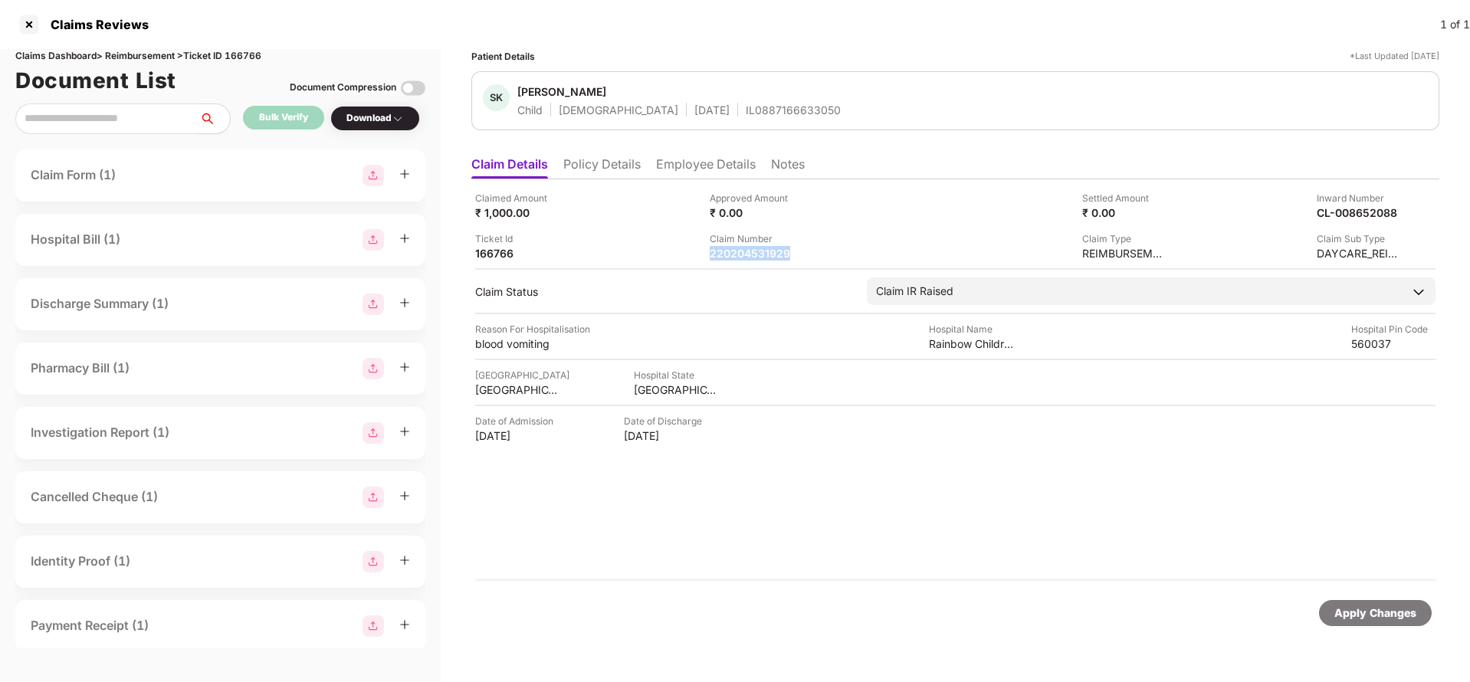
copy div "220204531929"
click at [761, 120] on div "SK Shanavi K Child Female 07 July 2020 IL0887166633050" at bounding box center [955, 100] width 968 height 59
copy div "IL0887166633050"
click at [1384, 629] on div "Apply Changes" at bounding box center [955, 613] width 968 height 64
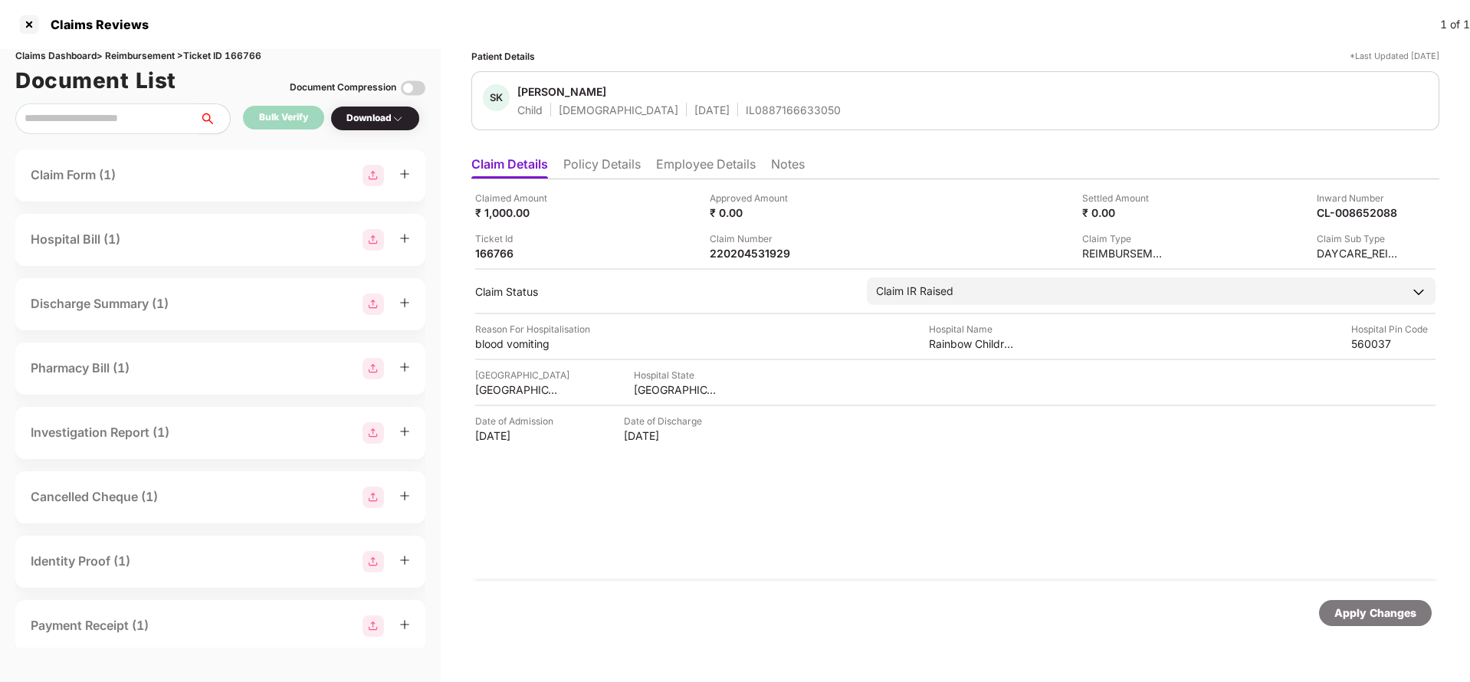
click at [1387, 620] on div "Apply Changes" at bounding box center [1375, 613] width 82 height 17
click at [1360, 612] on div "Apply Changes" at bounding box center [1375, 613] width 82 height 17
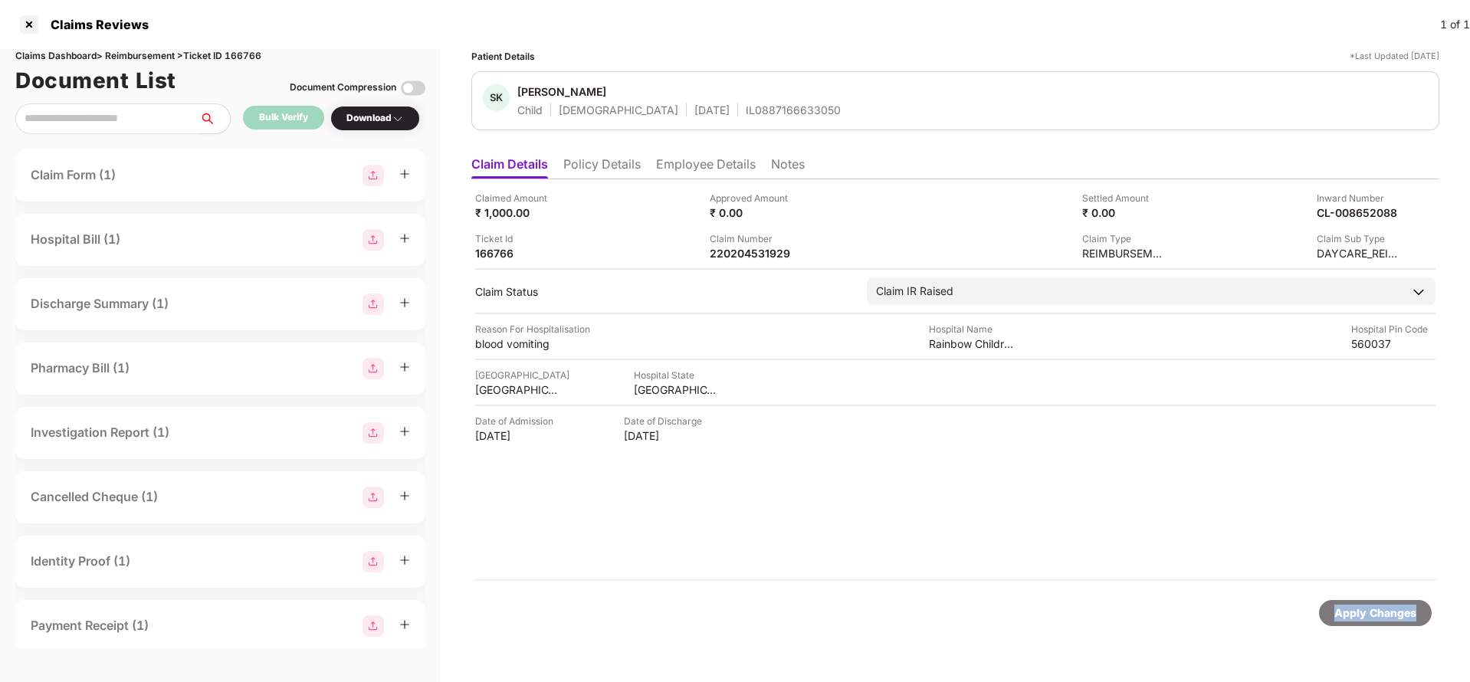
click at [255, 57] on div "Claims Dashboard > Reimbursement > Ticket ID 166766" at bounding box center [220, 56] width 410 height 15
click at [1382, 616] on div "Apply Changes" at bounding box center [1375, 613] width 82 height 17
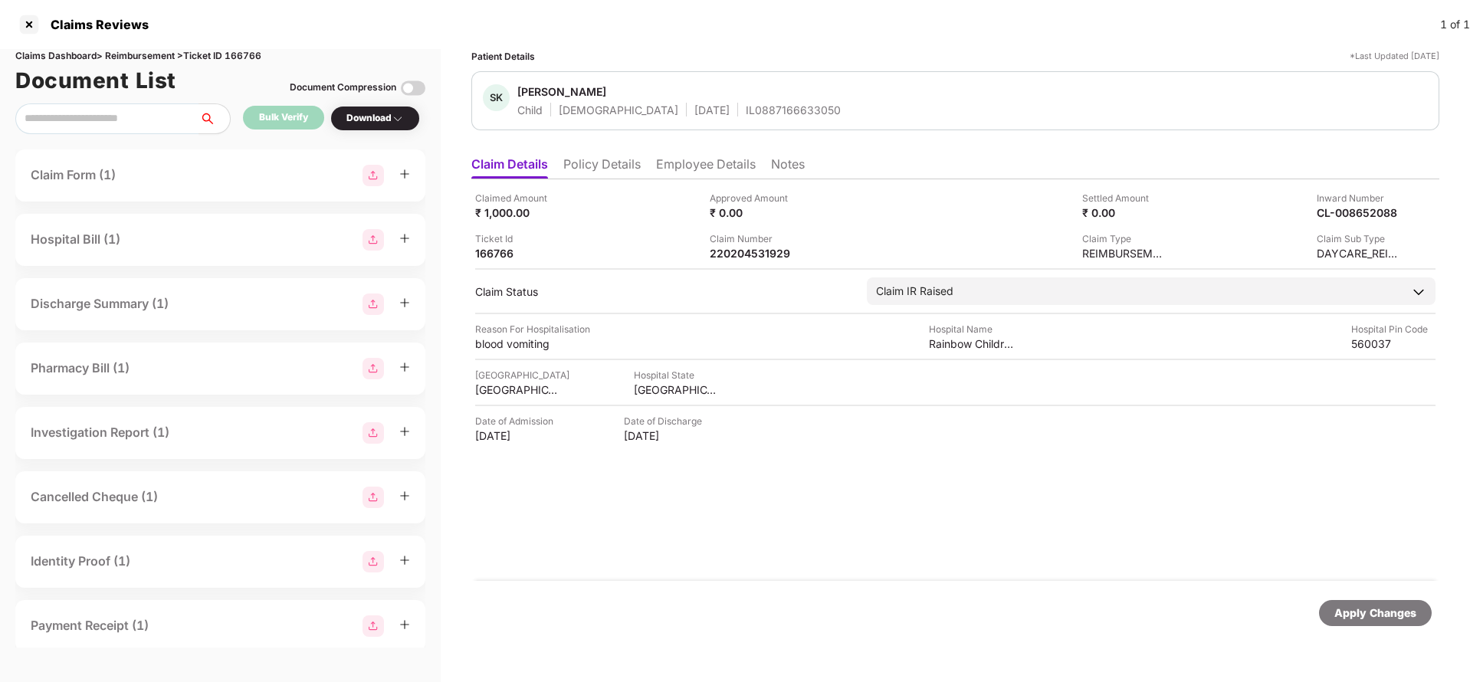
click at [253, 56] on div "Claims Dashboard > Reimbursement > Ticket ID 166766" at bounding box center [220, 56] width 410 height 15
copy div "166766"
click at [1360, 609] on div "Apply Changes" at bounding box center [1375, 613] width 82 height 17
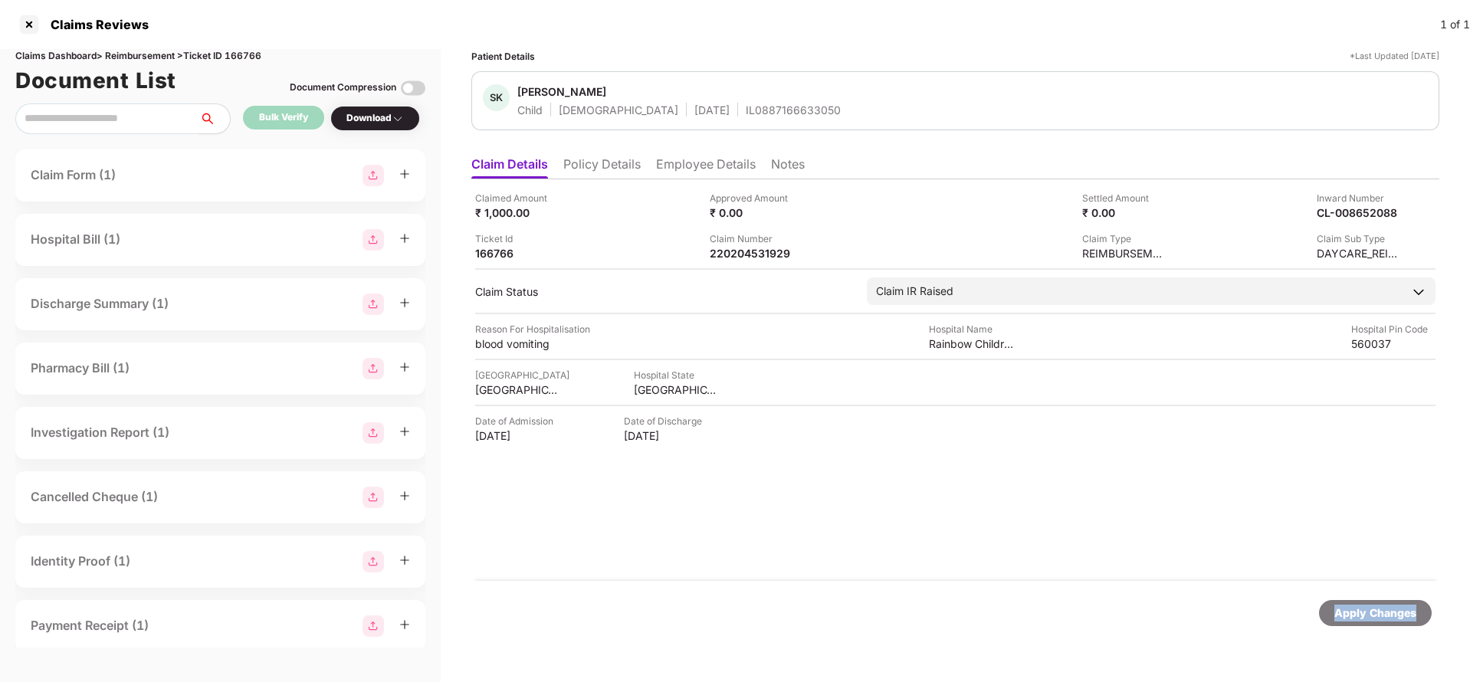
click at [1360, 609] on div "Apply Changes" at bounding box center [1375, 613] width 82 height 17
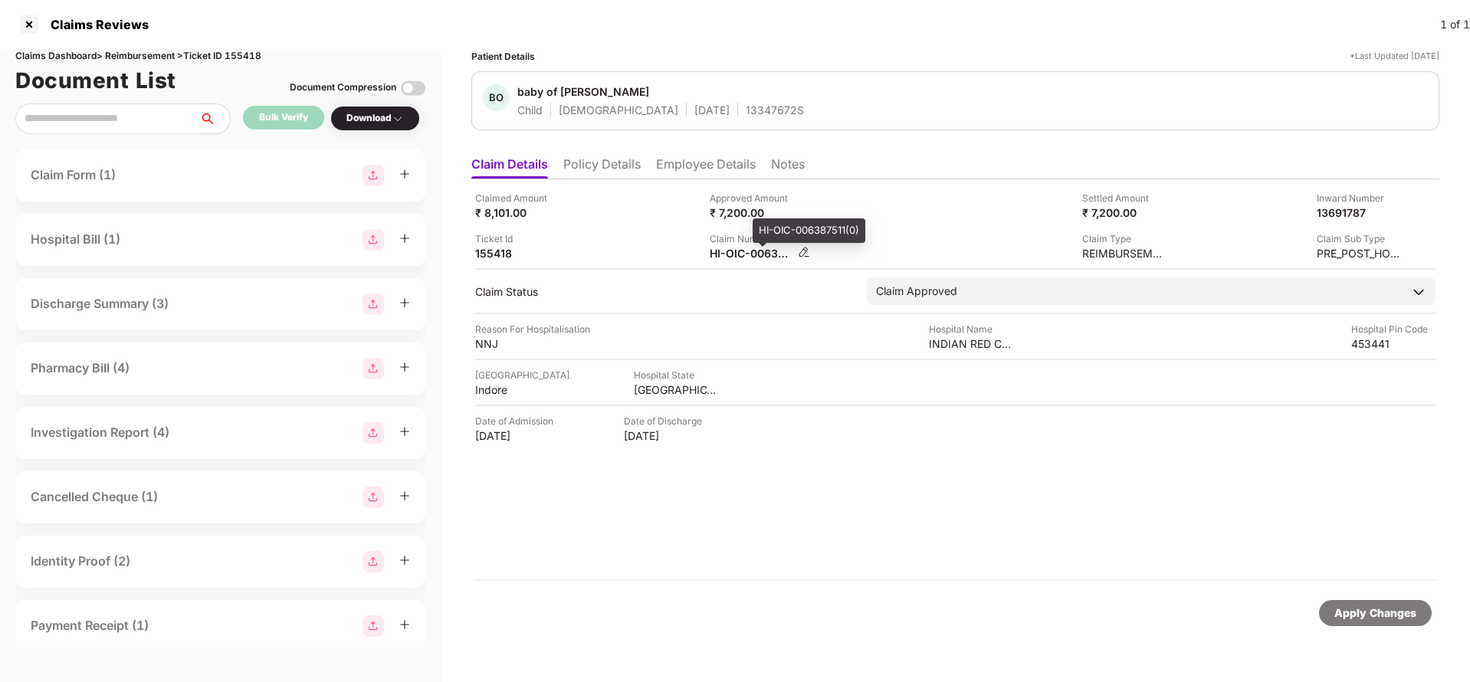
click at [723, 252] on div "HI-OIC-006387511(0)" at bounding box center [752, 253] width 84 height 15
click at [740, 254] on div "HI-OIC-006387511(0)" at bounding box center [752, 253] width 84 height 15
copy div
